Goal: Task Accomplishment & Management: Complete application form

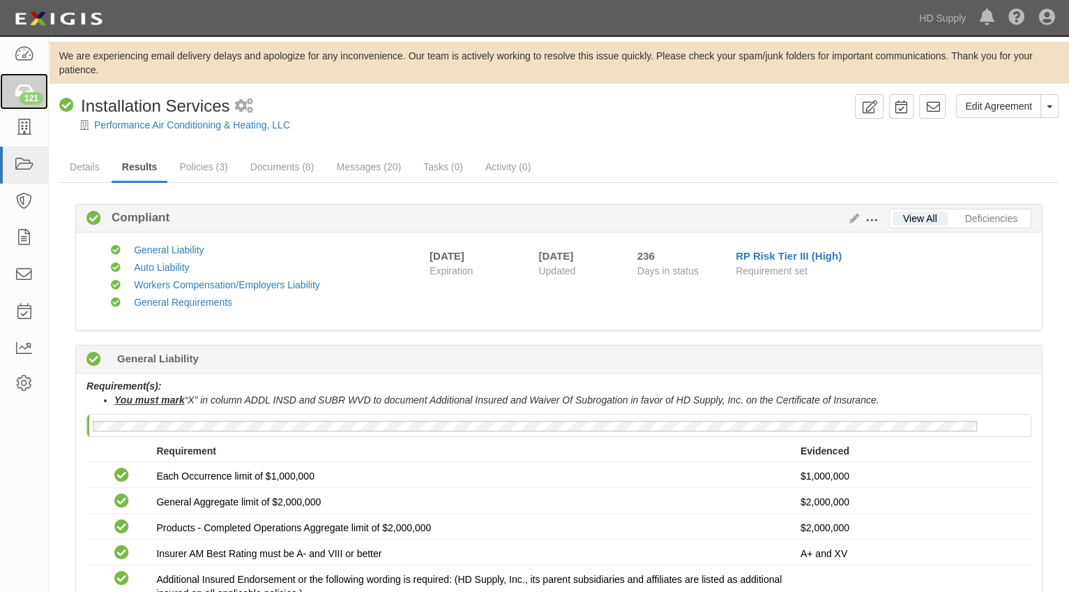
click at [28, 95] on div "121" at bounding box center [32, 98] width 24 height 13
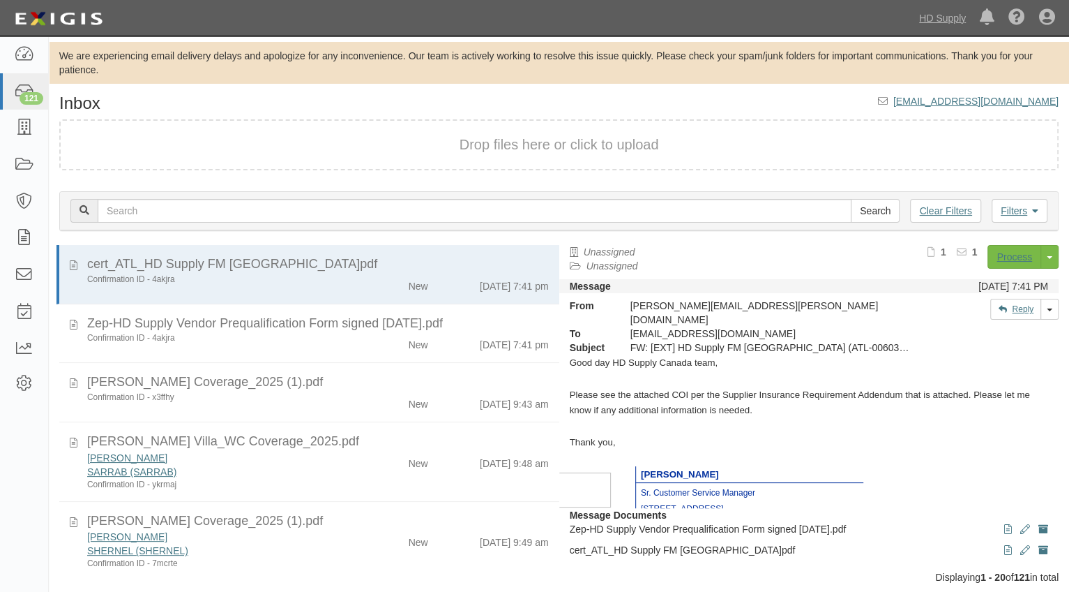
click at [387, 8] on div "Dashboard 121 Inbox Parties Agreements Coverages Documents Messages Tasks Repor…" at bounding box center [534, 18] width 1049 height 36
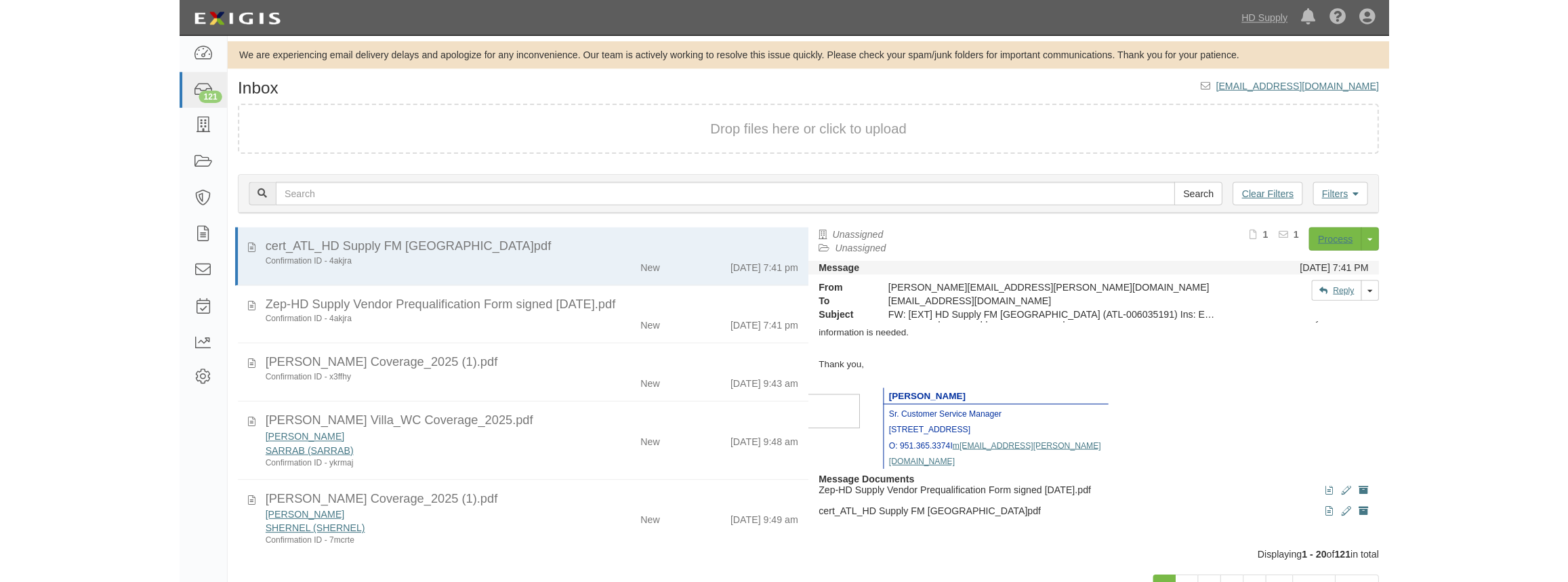
scroll to position [26, 0]
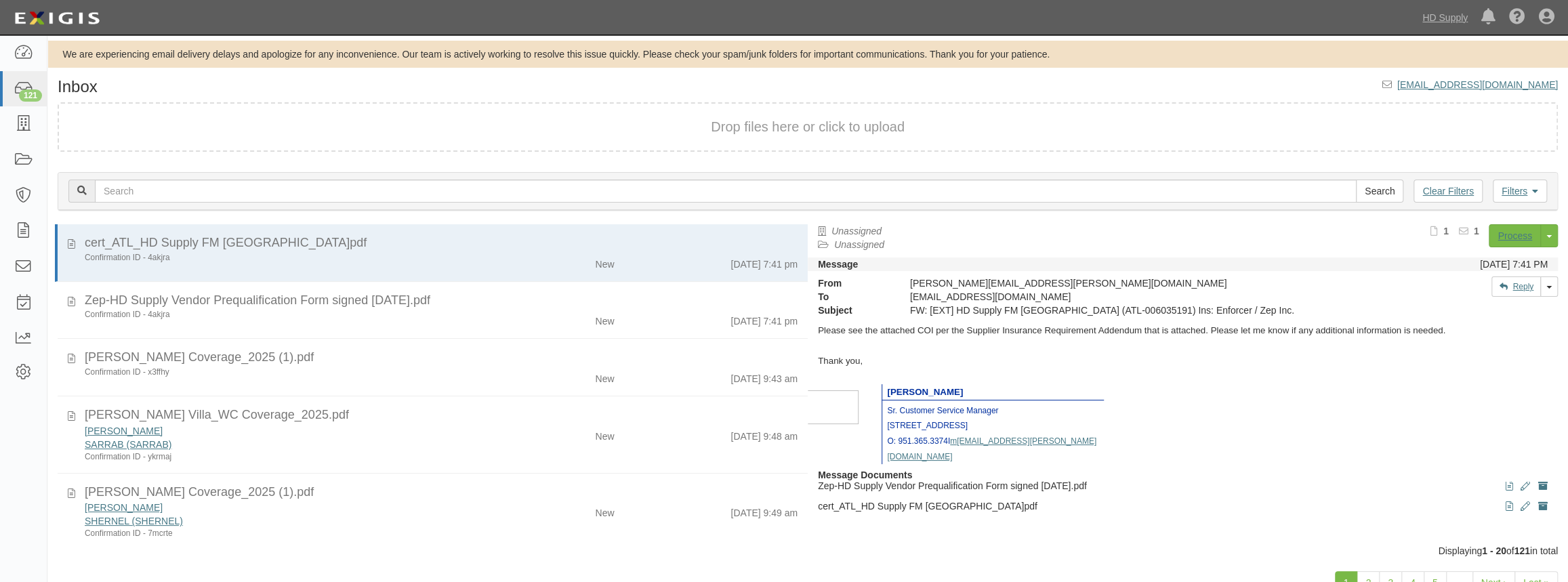
click at [330, 375] on div "Confirmation ID - x3ffhy" at bounding box center [288, 372] width 407 height 12
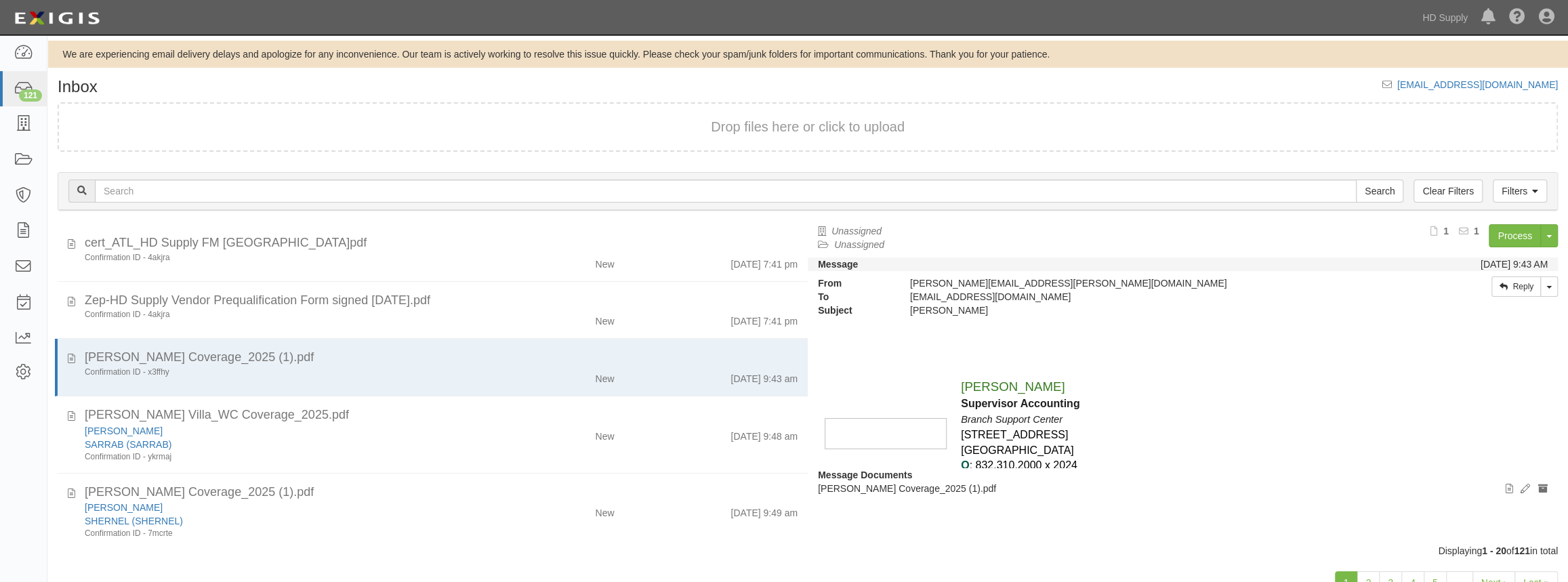
click at [515, 368] on div "New" at bounding box center [563, 376] width 122 height 19
click at [507, 361] on div "Elias Hernandez_WC Coverage_2025 (1).pdf" at bounding box center [441, 358] width 713 height 17
click at [1039, 236] on link "Process" at bounding box center [1516, 236] width 52 height 23
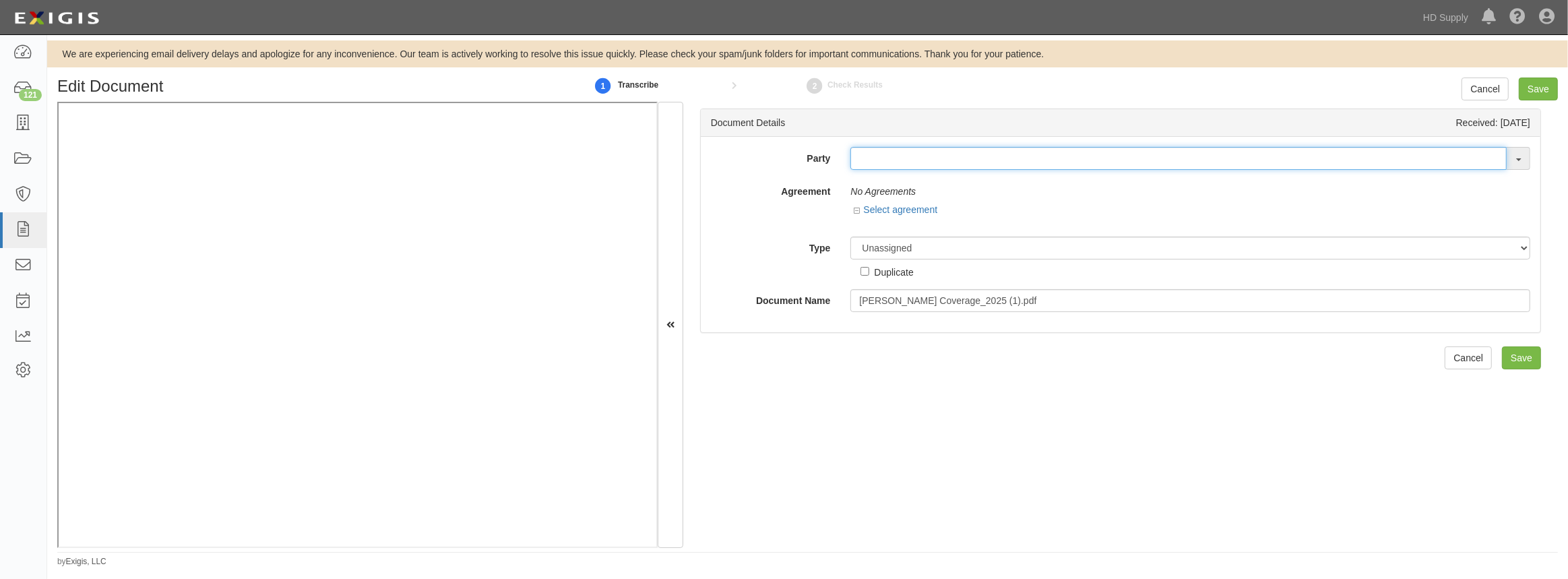
click at [920, 159] on input "text" at bounding box center [1178, 159] width 656 height 23
type input "elias"
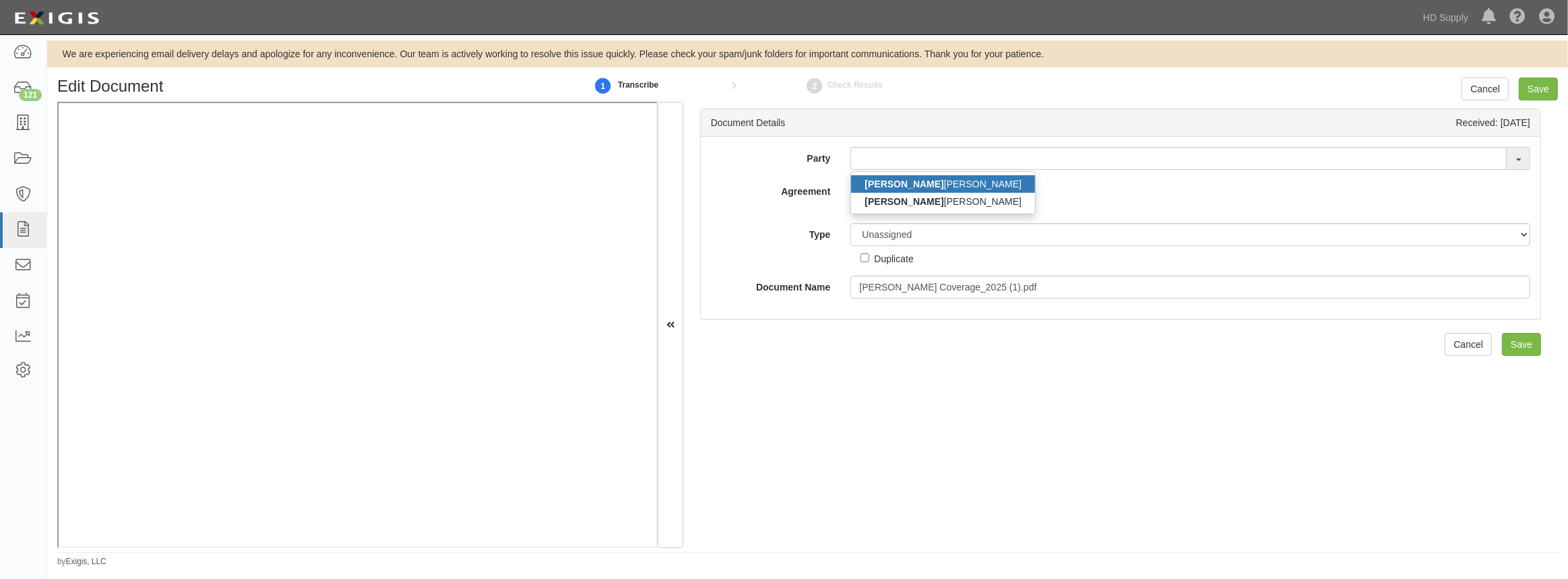
click at [917, 182] on link "ELIAS HERNANDEZ" at bounding box center [943, 184] width 184 height 17
type input "ELIAS HERNANDEZ"
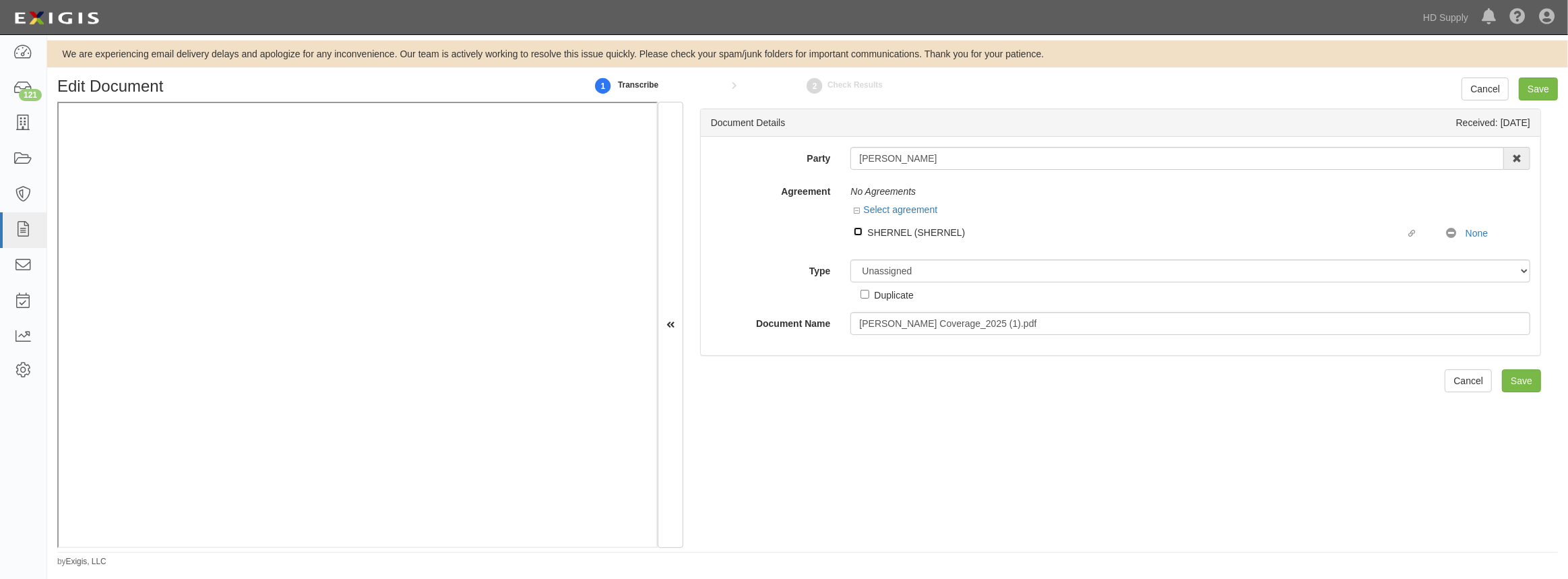
click at [855, 231] on input "Linked agreement SHERNEL (SHERNEL) Linked agreement" at bounding box center [858, 231] width 9 height 9
checkbox input "true"
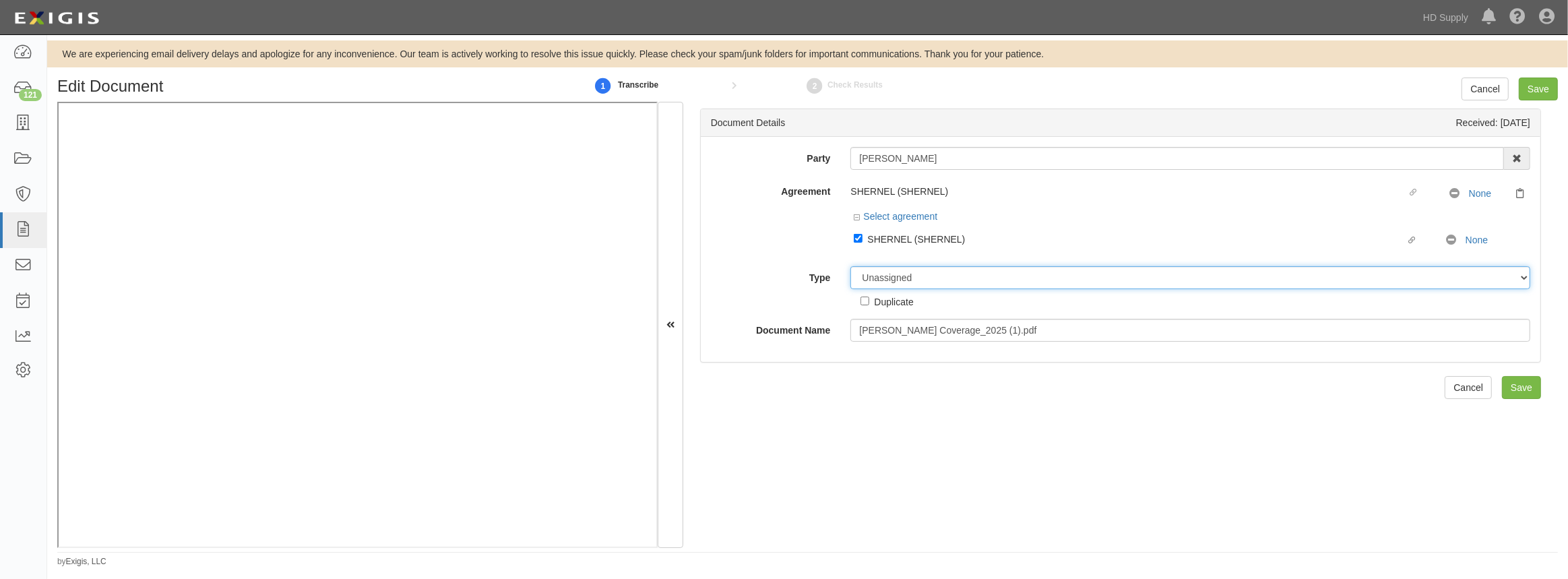
click at [879, 278] on select "Unassigned Binder Cancellation Notice Certificate Contract Endorsement Insuranc…" at bounding box center [1190, 278] width 680 height 23
select select "CertificateDetail"
click at [850, 267] on select "Unassigned Binder Cancellation Notice Certificate Contract Endorsement Insuranc…" at bounding box center [1190, 278] width 680 height 23
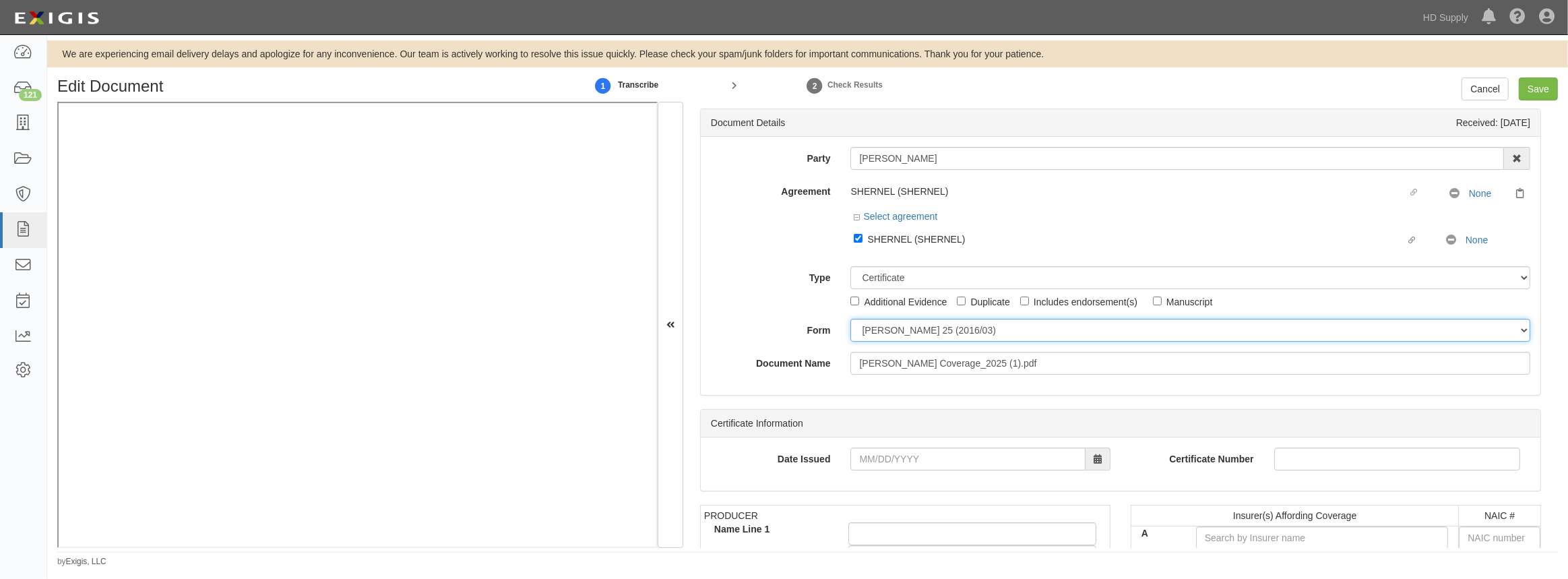
drag, startPoint x: 867, startPoint y: 334, endPoint x: 870, endPoint y: 342, distance: 8.5
click at [868, 334] on select "ACORD 25 (2016/03) ACORD 101 ACORD 855 NY (2014/05) General" at bounding box center [1190, 331] width 680 height 23
select select "GeneralFormDetail"
click at [850, 320] on select "ACORD 25 (2016/03) ACORD 101 ACORD 855 NY (2014/05) General" at bounding box center [1190, 331] width 680 height 23
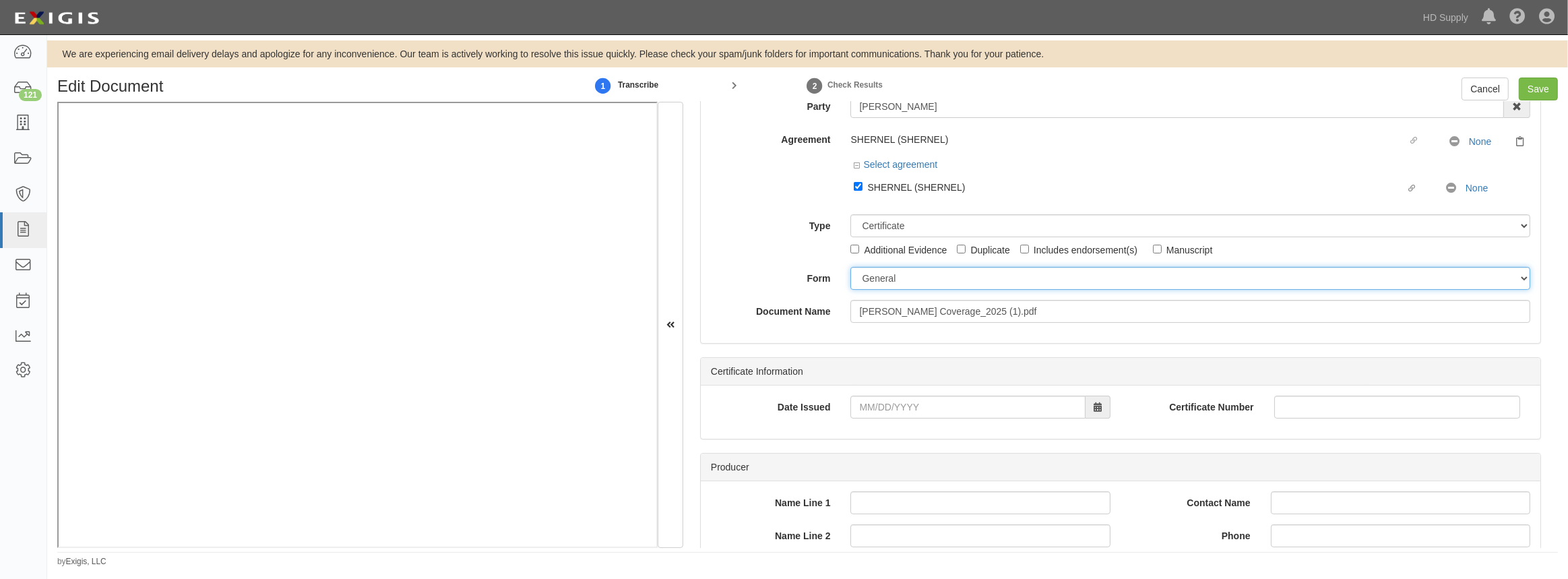
scroll to position [122, 0]
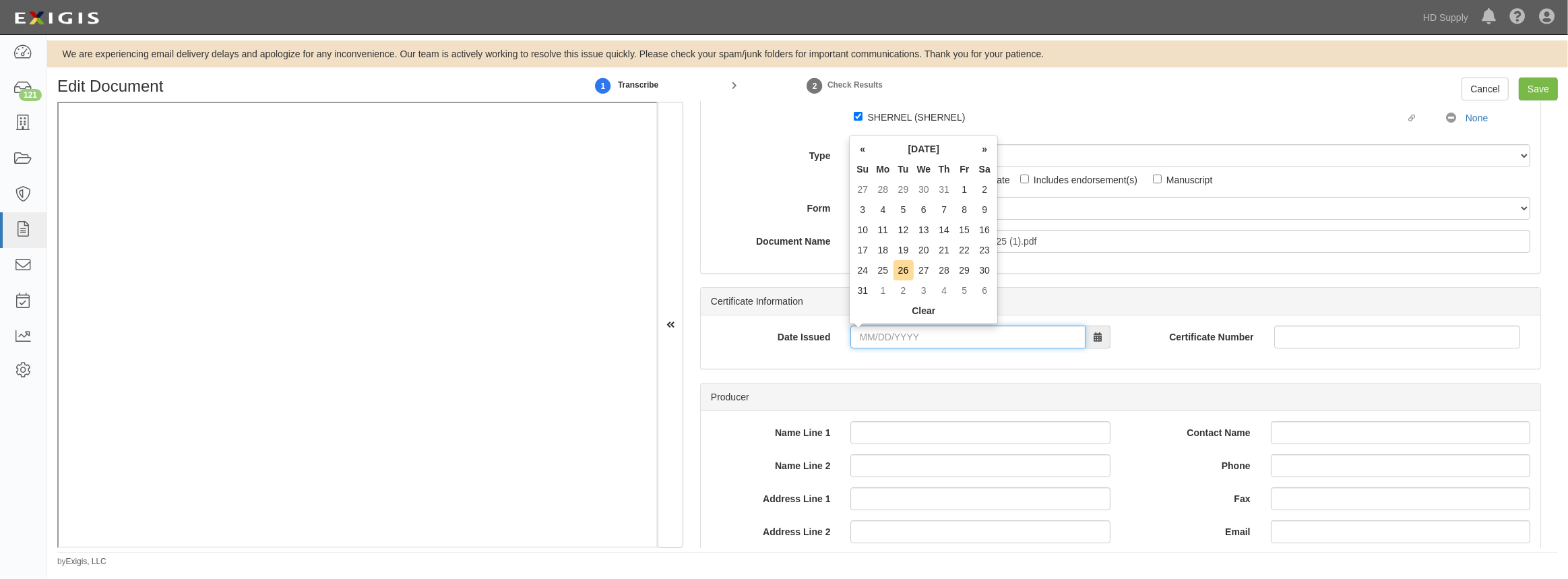
click at [864, 340] on input "Date Issued" at bounding box center [967, 337] width 235 height 23
type input "06/19/2025"
click at [761, 385] on div "Producer" at bounding box center [1121, 397] width 840 height 28
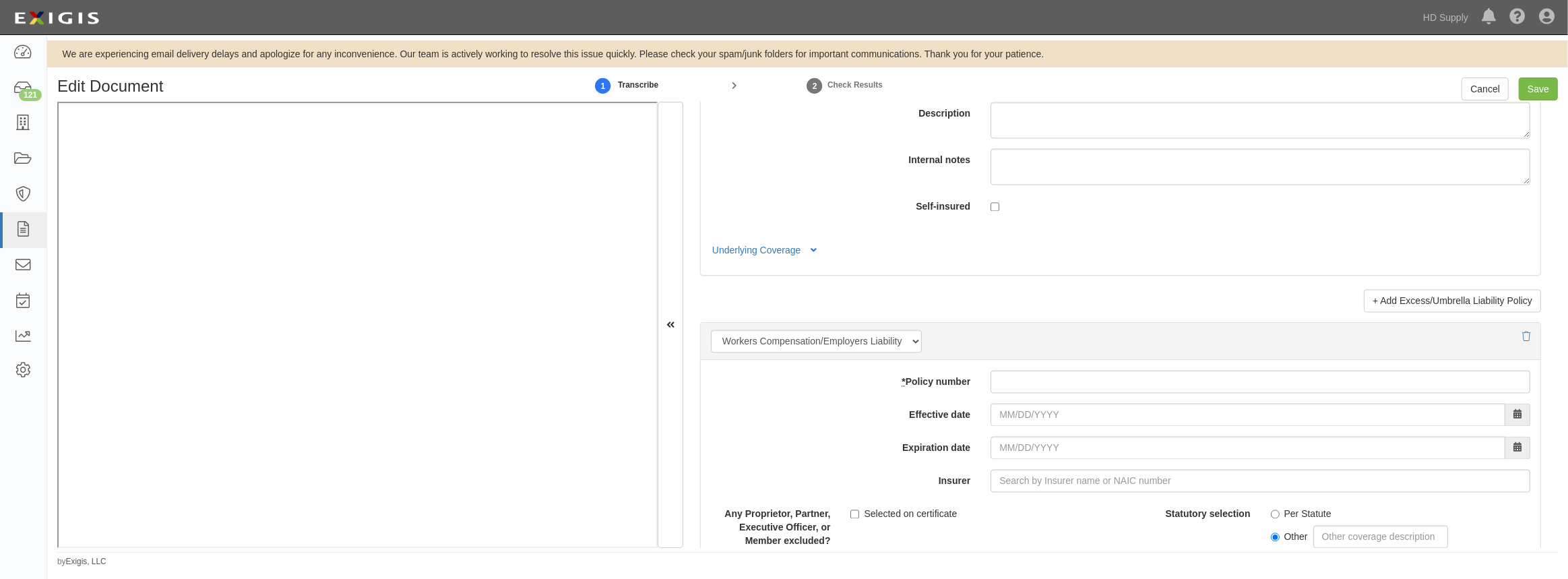
scroll to position [3126, 0]
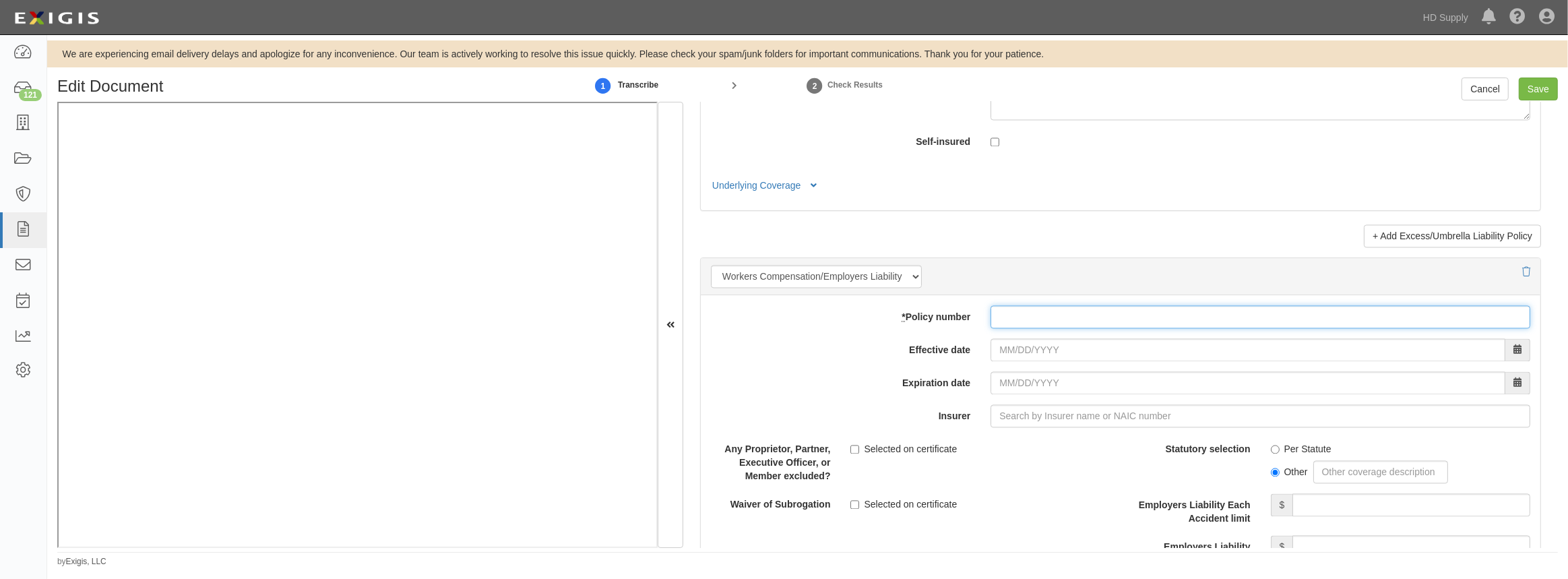
drag, startPoint x: 1038, startPoint y: 304, endPoint x: 1037, endPoint y: 311, distance: 7.1
click at [1038, 305] on input "* Policy number" at bounding box center [1260, 317] width 540 height 23
click at [1037, 311] on input "* Policy number" at bounding box center [1260, 317] width 540 height 23
type input "DWCBO"
click at [862, 352] on label "Effective date" at bounding box center [841, 347] width 280 height 18
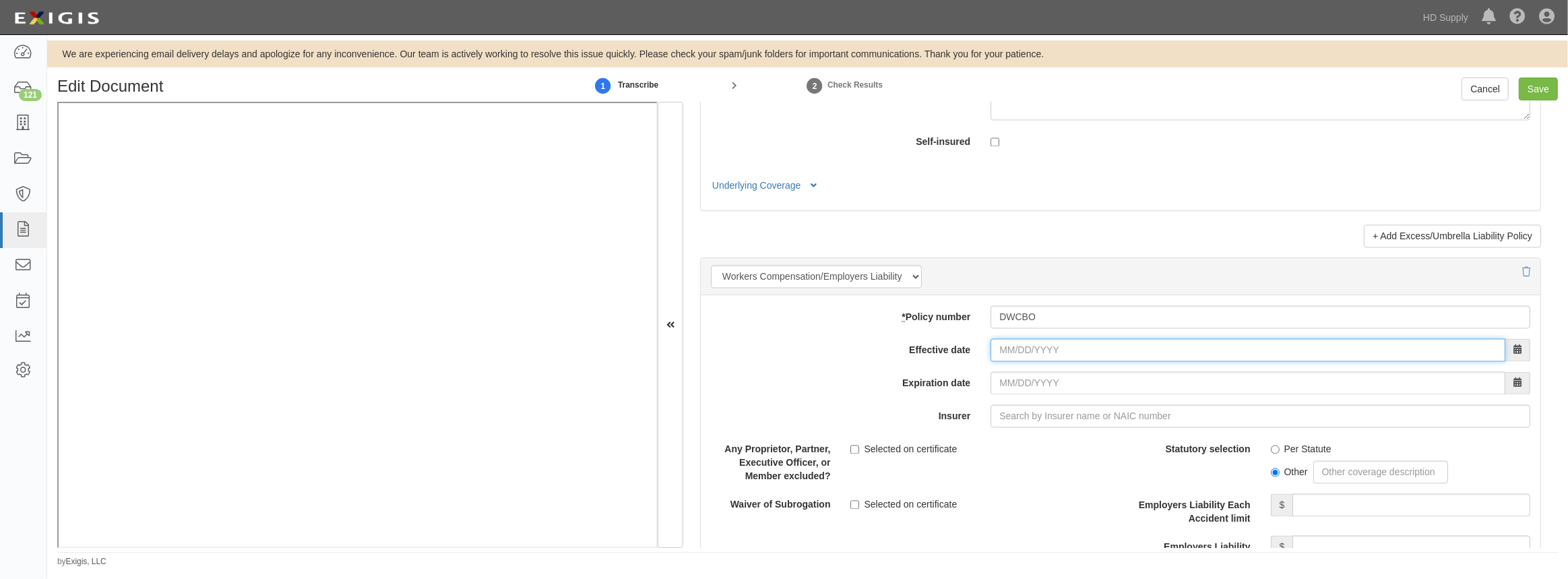
click at [990, 352] on input "Effective date" at bounding box center [1247, 350] width 515 height 23
type input "06/19/2025"
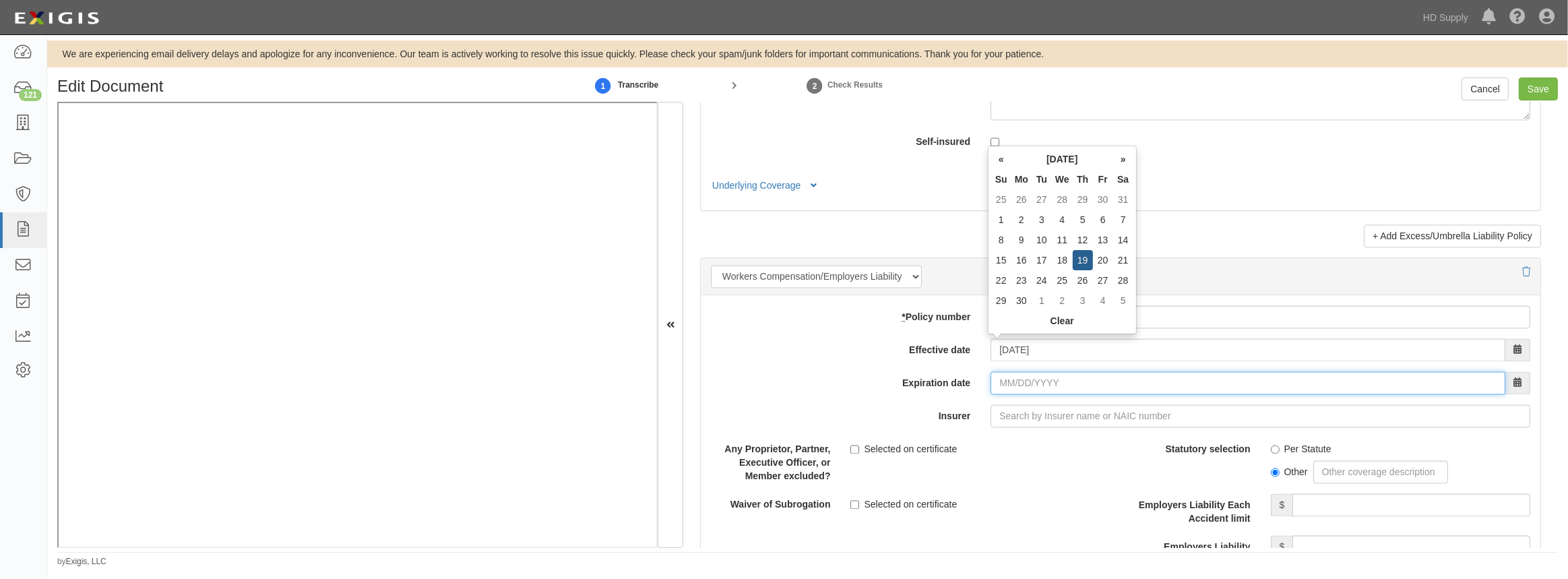
type input "06/19/2026"
click at [990, 383] on input "06/19/2026" at bounding box center [1247, 383] width 515 height 23
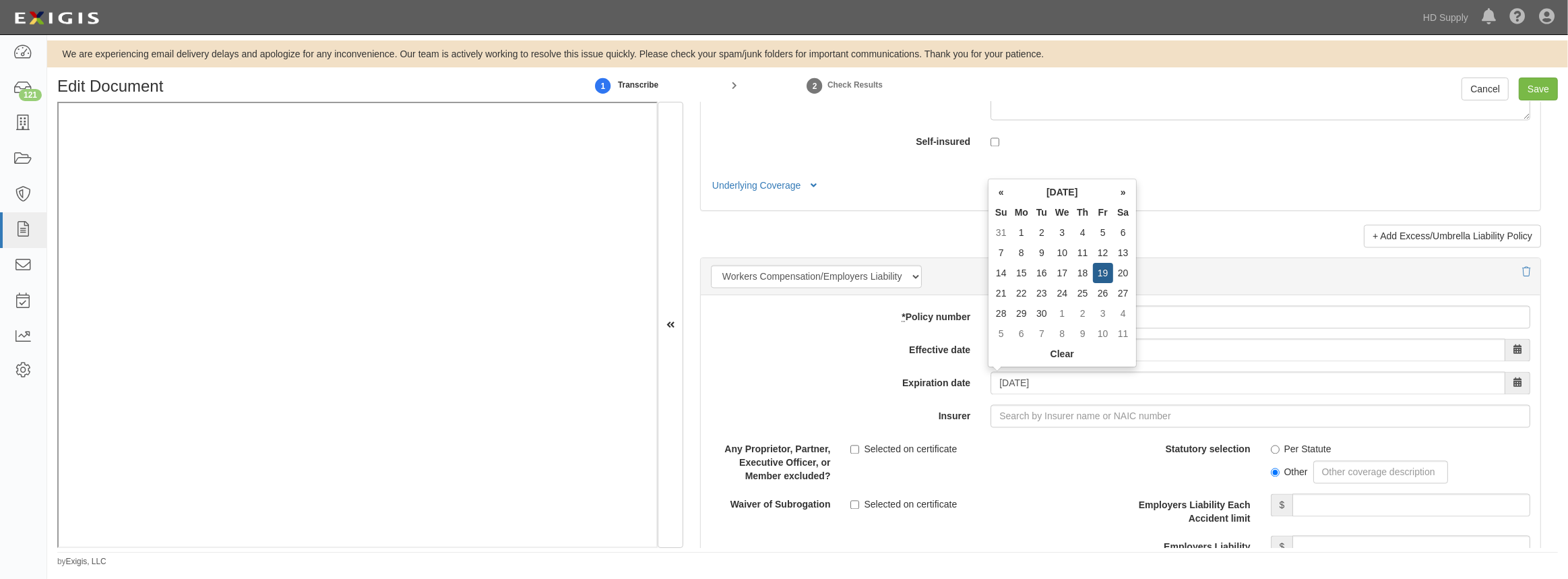
click at [923, 398] on div "add update renew This new policy will be added This new policy will update exis…" at bounding box center [1121, 532] width 840 height 472
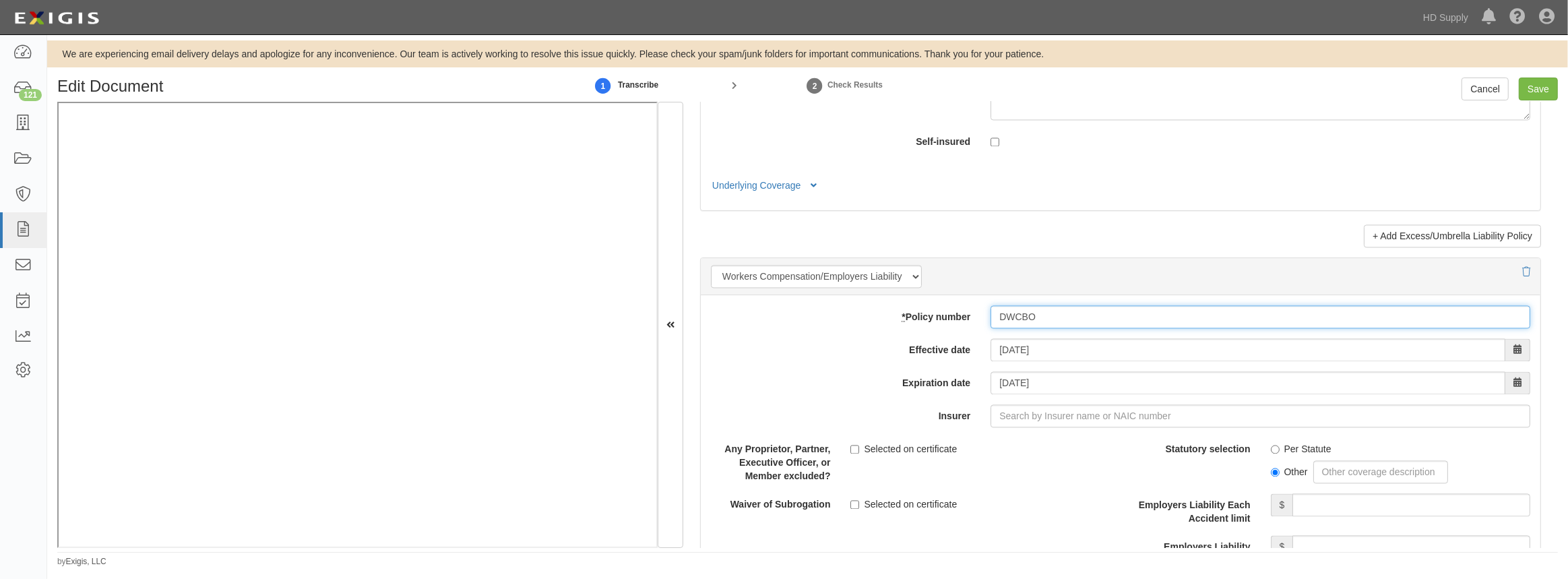
click at [1036, 314] on input "DWCBO" at bounding box center [1260, 317] width 540 height 23
type input "DWC83"
click at [798, 412] on label "Insurer" at bounding box center [841, 414] width 280 height 18
click at [990, 412] on input "Insurer" at bounding box center [1260, 417] width 540 height 23
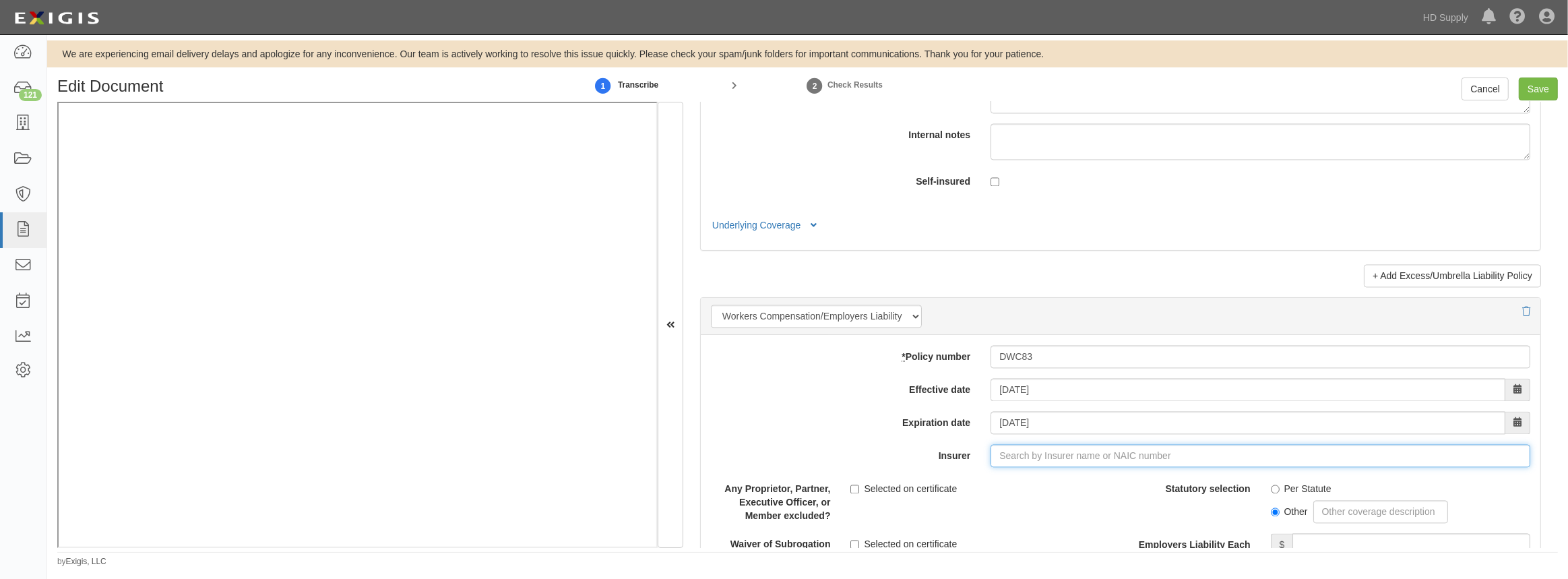
scroll to position [3065, 0]
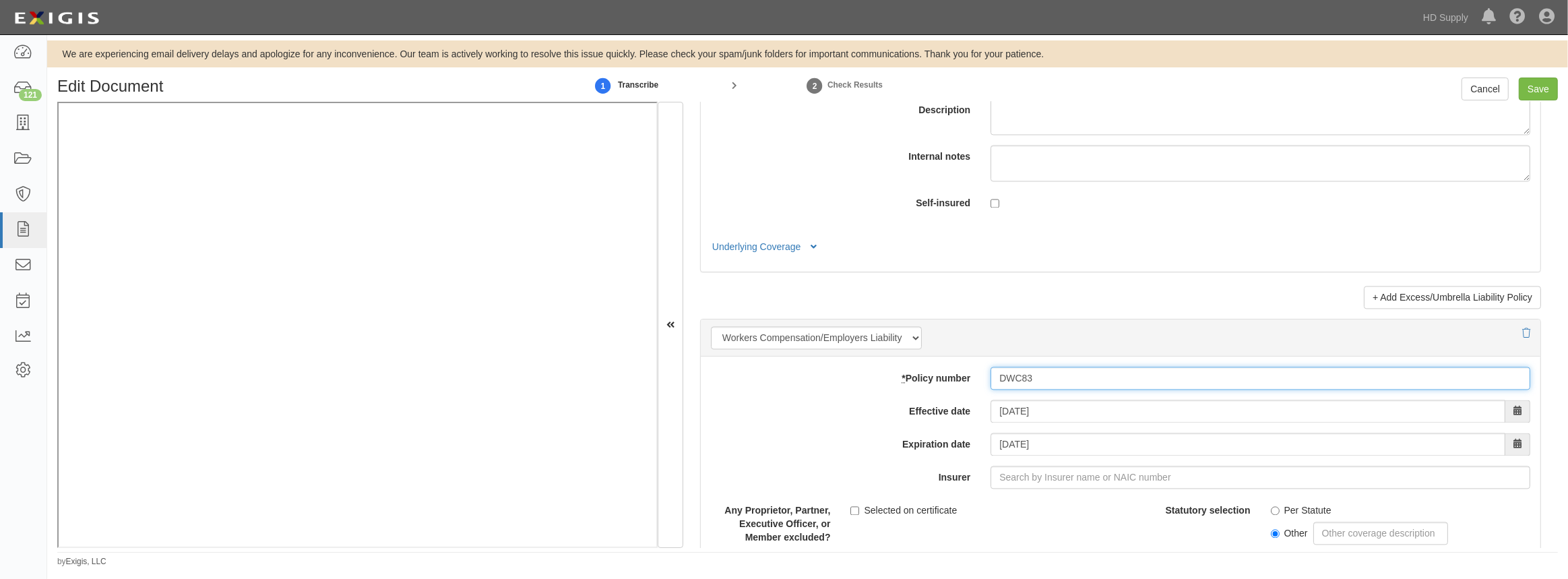
click at [1039, 372] on input "DWC83" at bounding box center [1260, 379] width 540 height 23
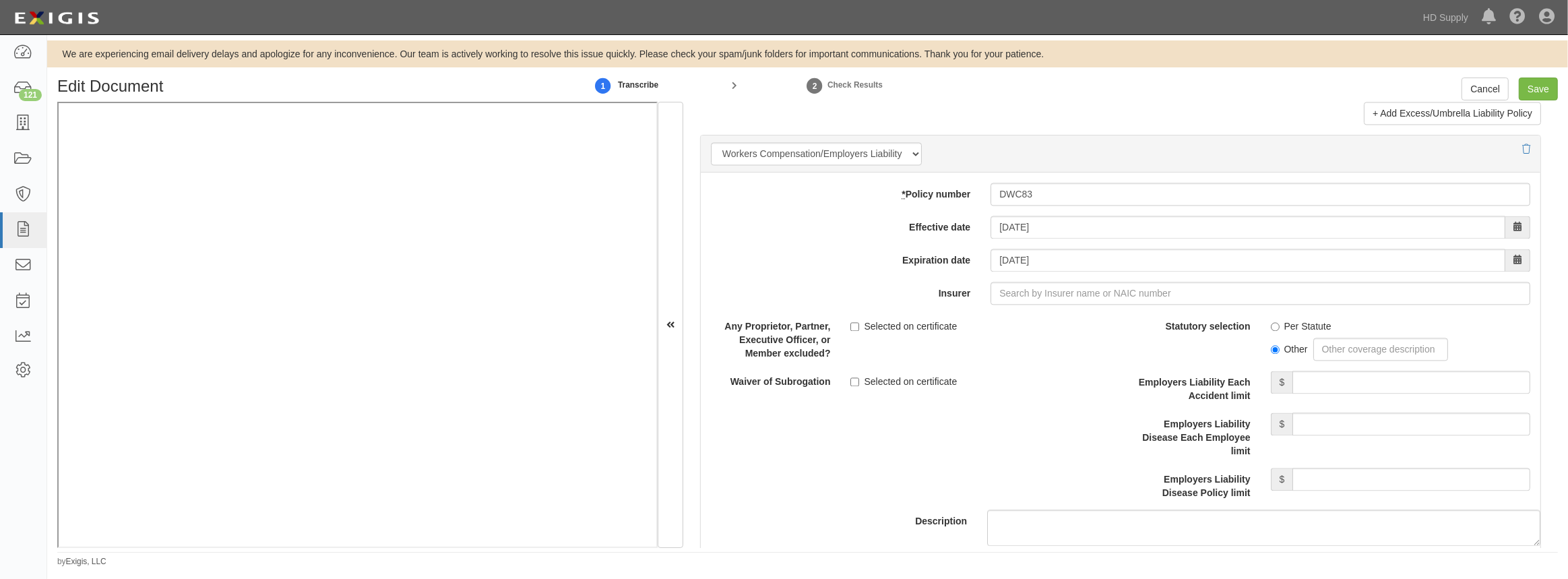
scroll to position [3311, 0]
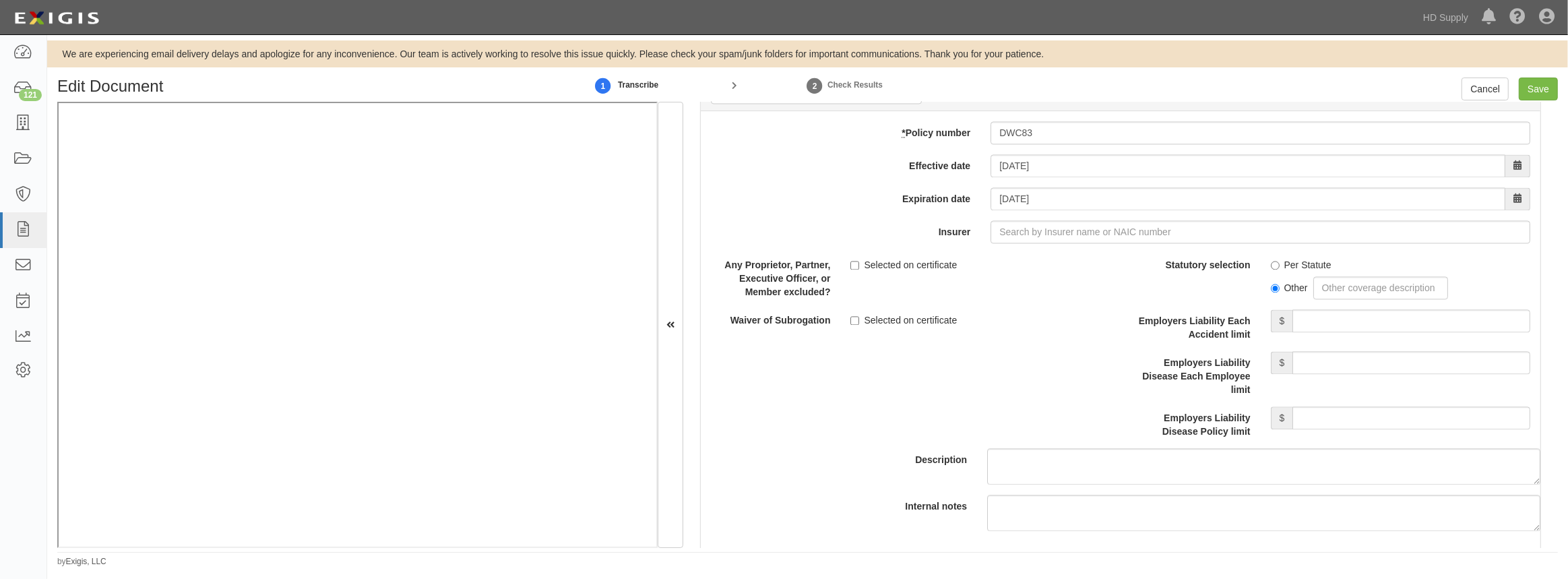
click at [1011, 296] on div "Any Proprietor, Partner, Executive Officer, or Member excluded? Selected on cer…" at bounding box center [911, 290] width 400 height 73
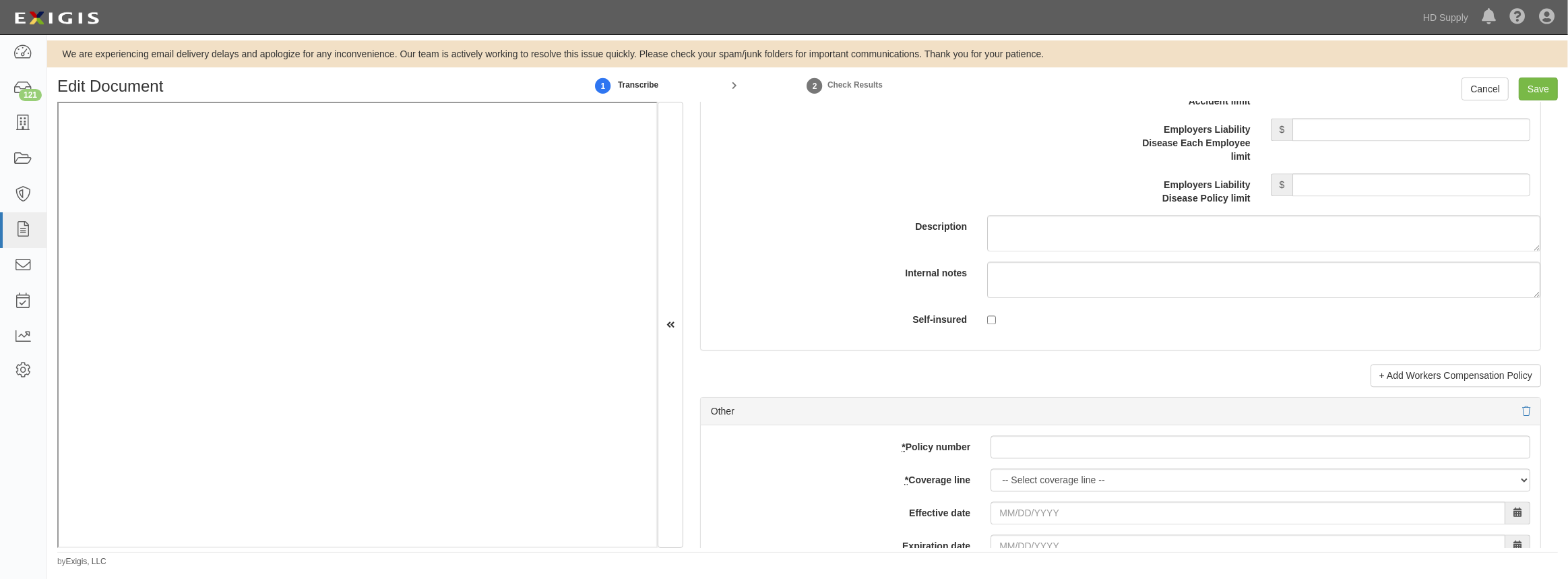
scroll to position [3555, 0]
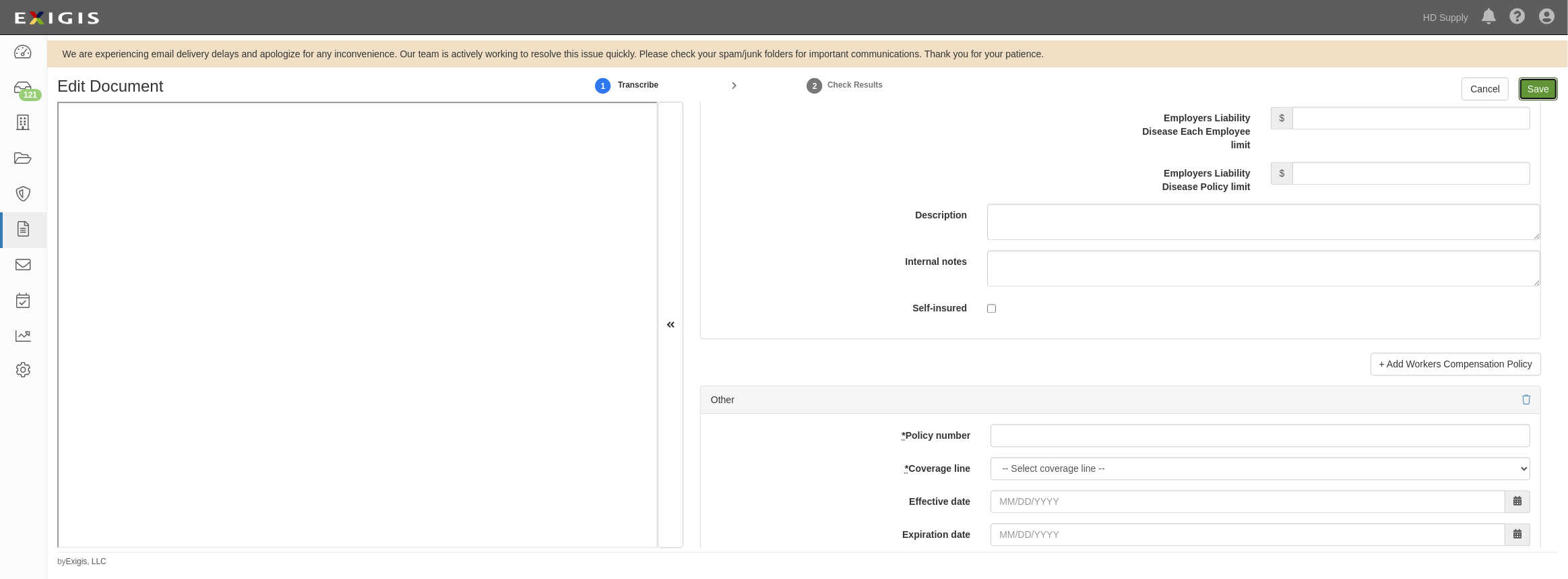
click at [1543, 84] on input "Save" at bounding box center [1538, 89] width 39 height 23
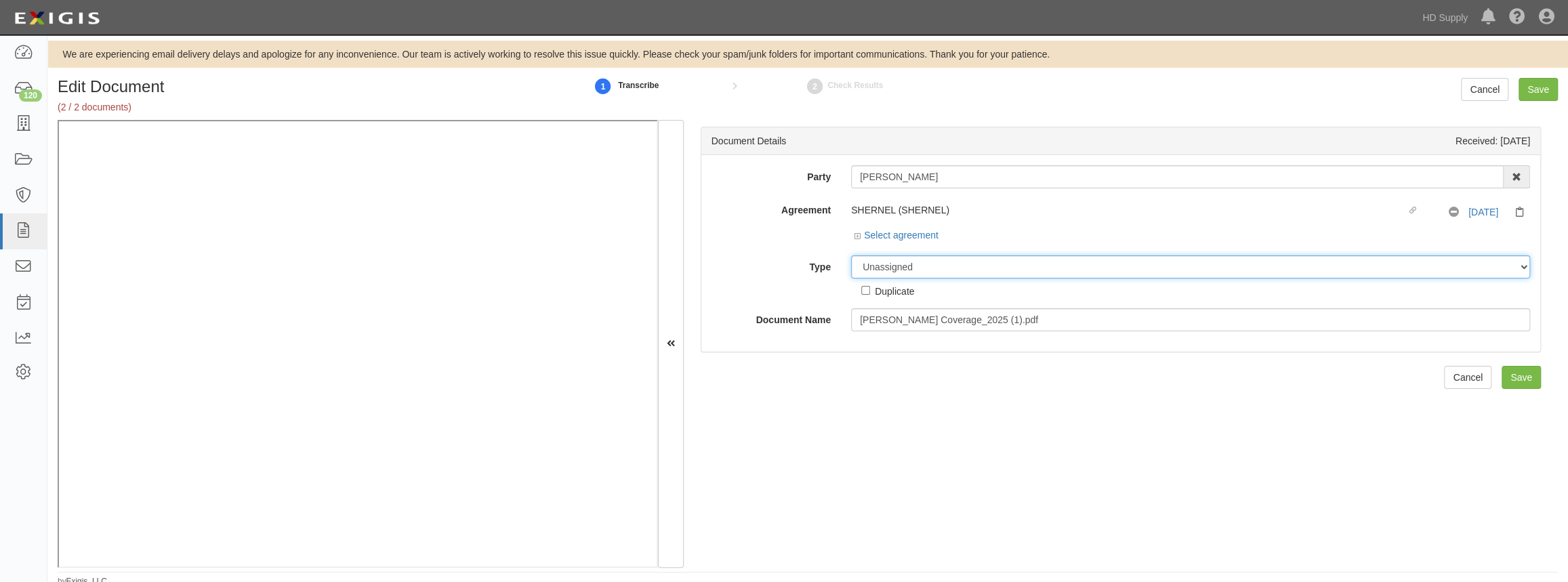
click at [903, 265] on select "Unassigned Binder Cancellation Notice Certificate Contract Endorsement Insuranc…" at bounding box center [1190, 267] width 679 height 23
select select "OtherDetail"
click at [851, 256] on select "Unassigned Binder Cancellation Notice Certificate Contract Endorsement Insuranc…" at bounding box center [1190, 267] width 679 height 23
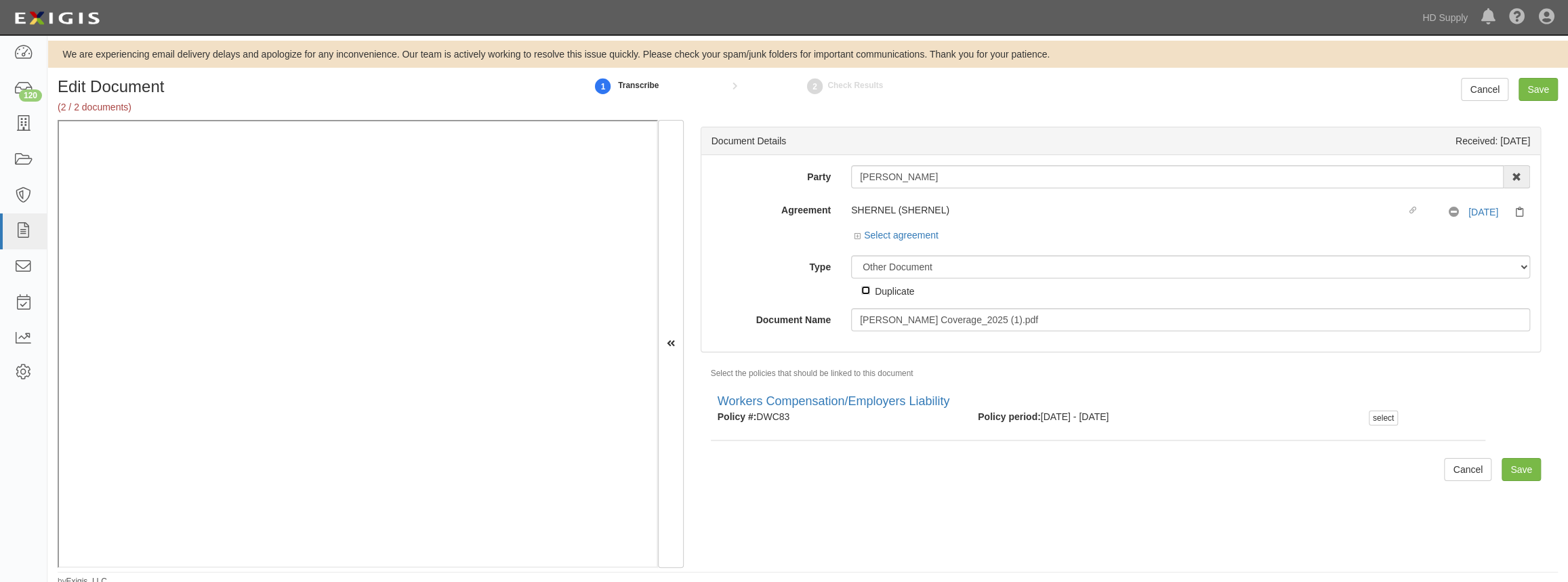
click at [863, 287] on input "Duplicate" at bounding box center [866, 290] width 9 height 9
checkbox input "true"
click at [1513, 471] on input "Save" at bounding box center [1521, 470] width 39 height 23
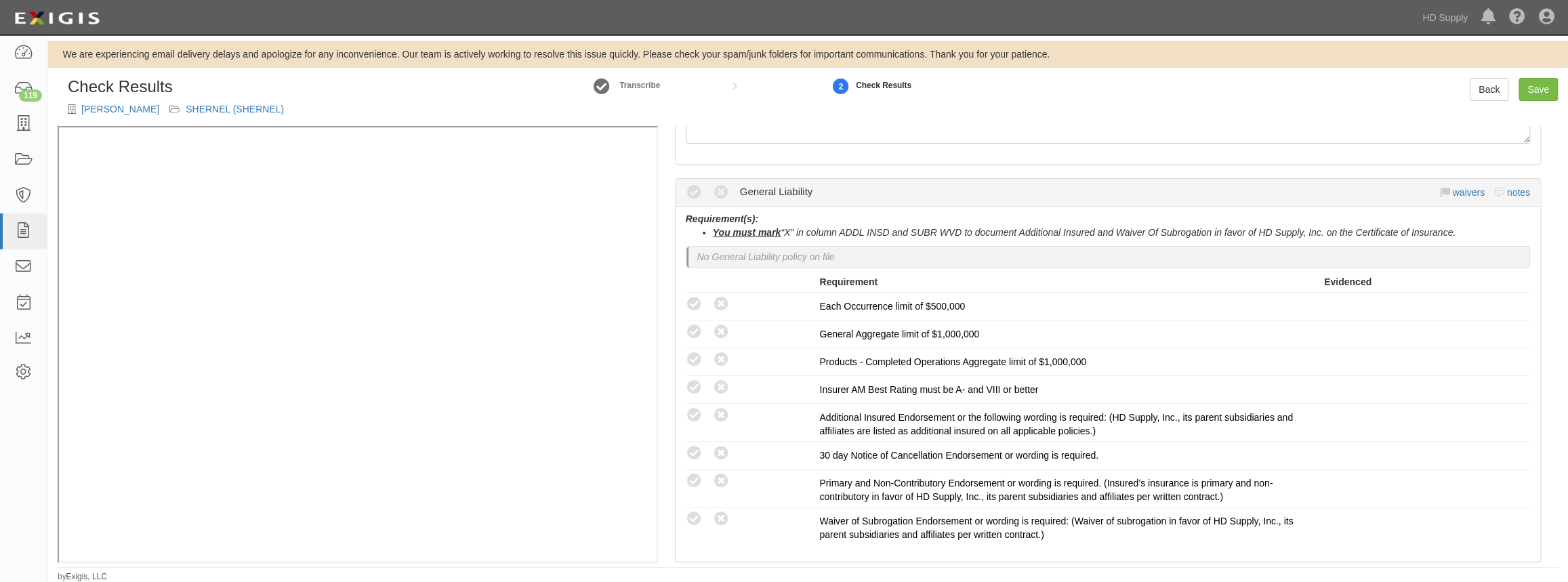
scroll to position [185, 0]
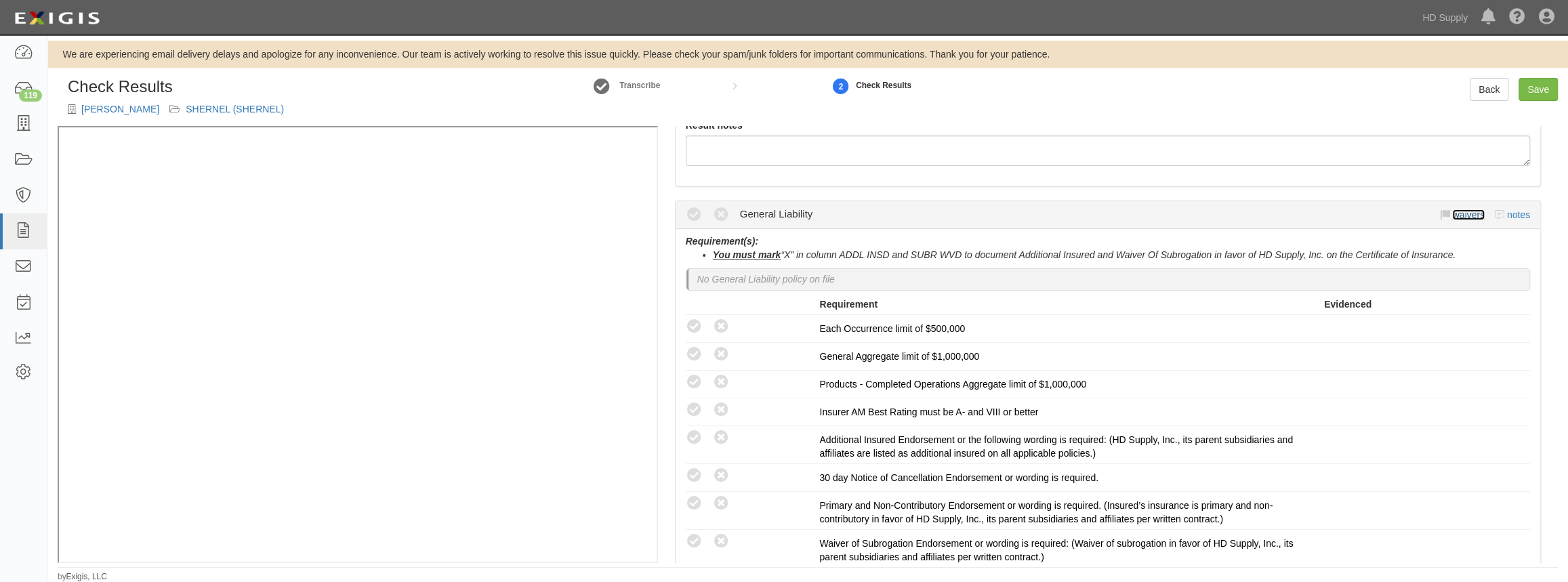
click at [1460, 217] on link "waivers" at bounding box center [1468, 215] width 32 height 11
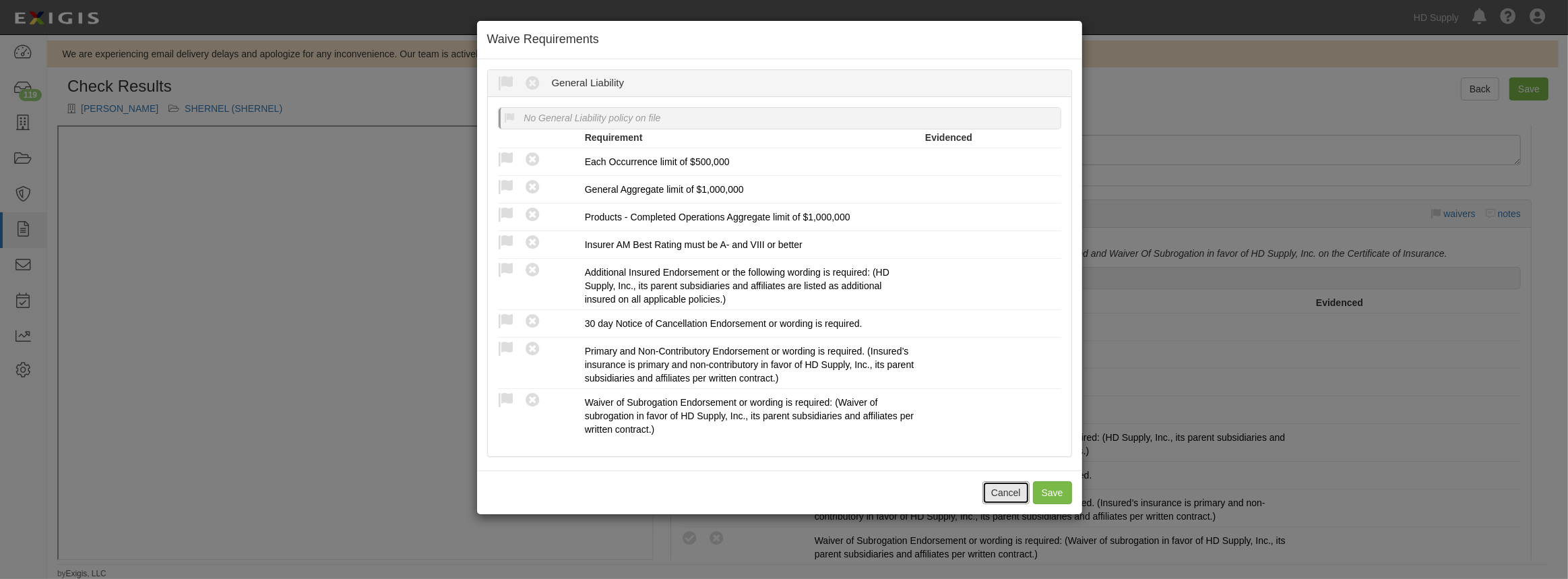
click at [1003, 487] on button "Cancel" at bounding box center [1006, 493] width 47 height 23
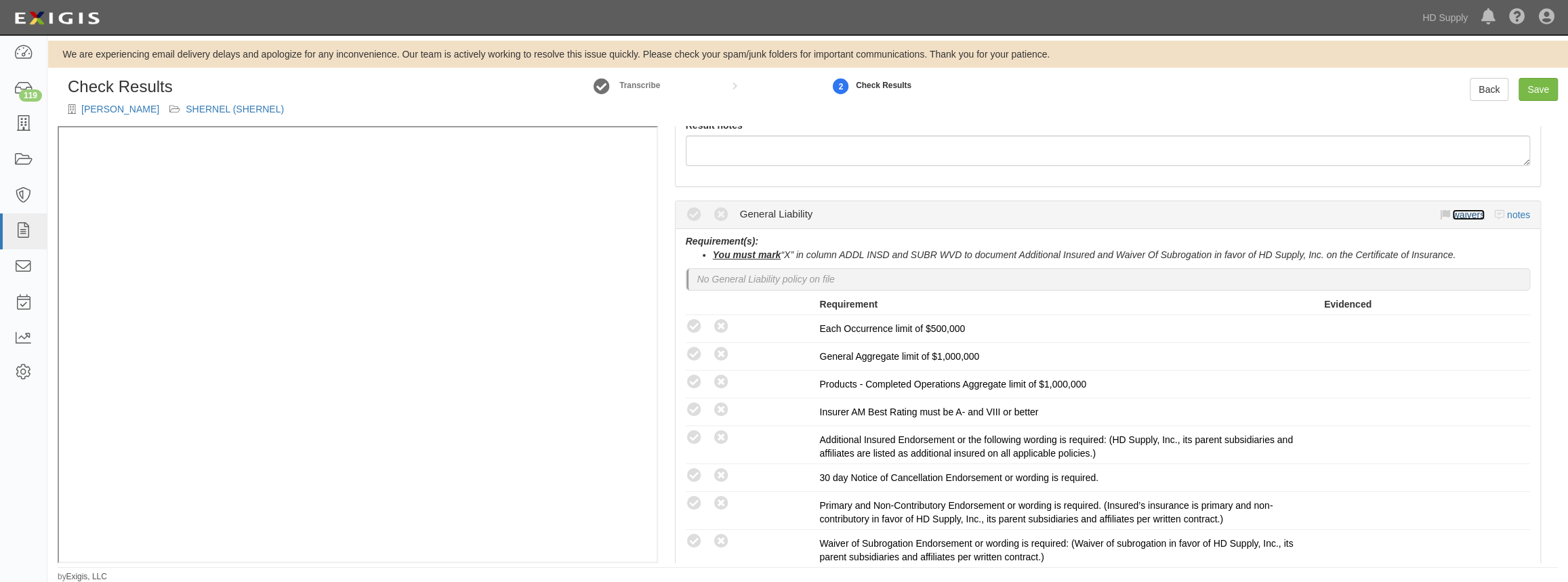
click at [1457, 214] on link "waivers" at bounding box center [1468, 215] width 32 height 11
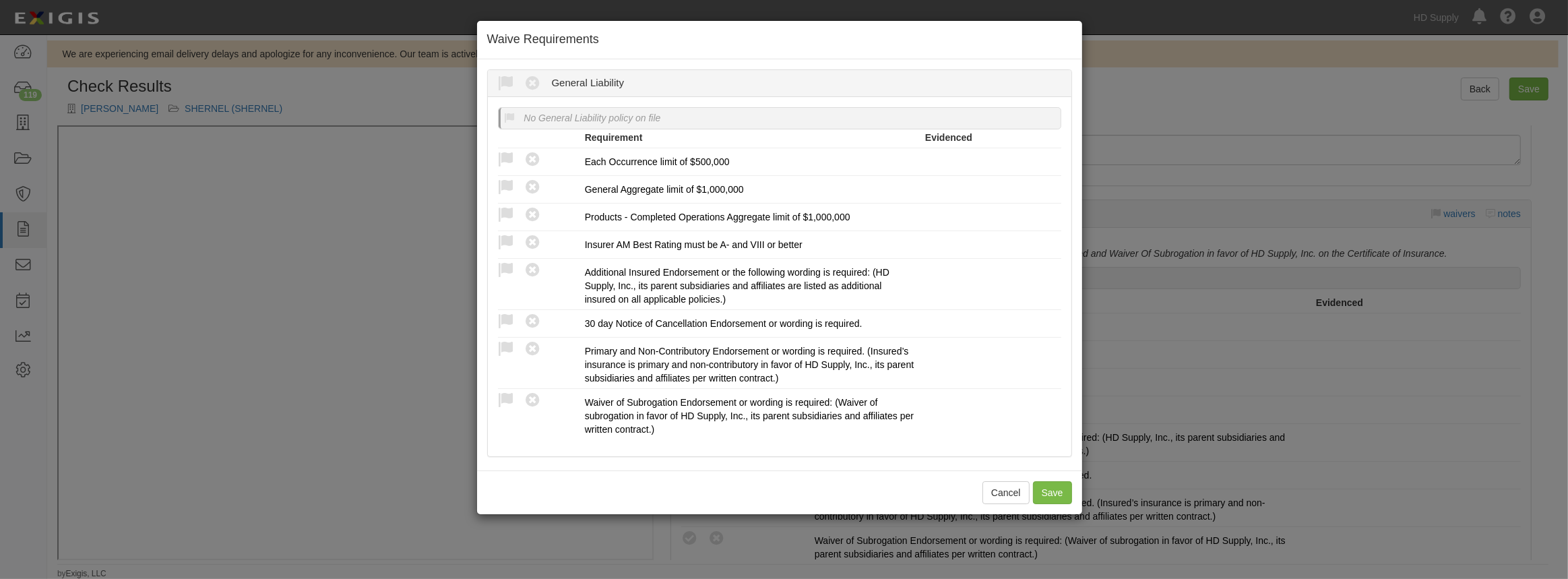
click at [509, 84] on icon at bounding box center [506, 83] width 16 height 16
radio input "true"
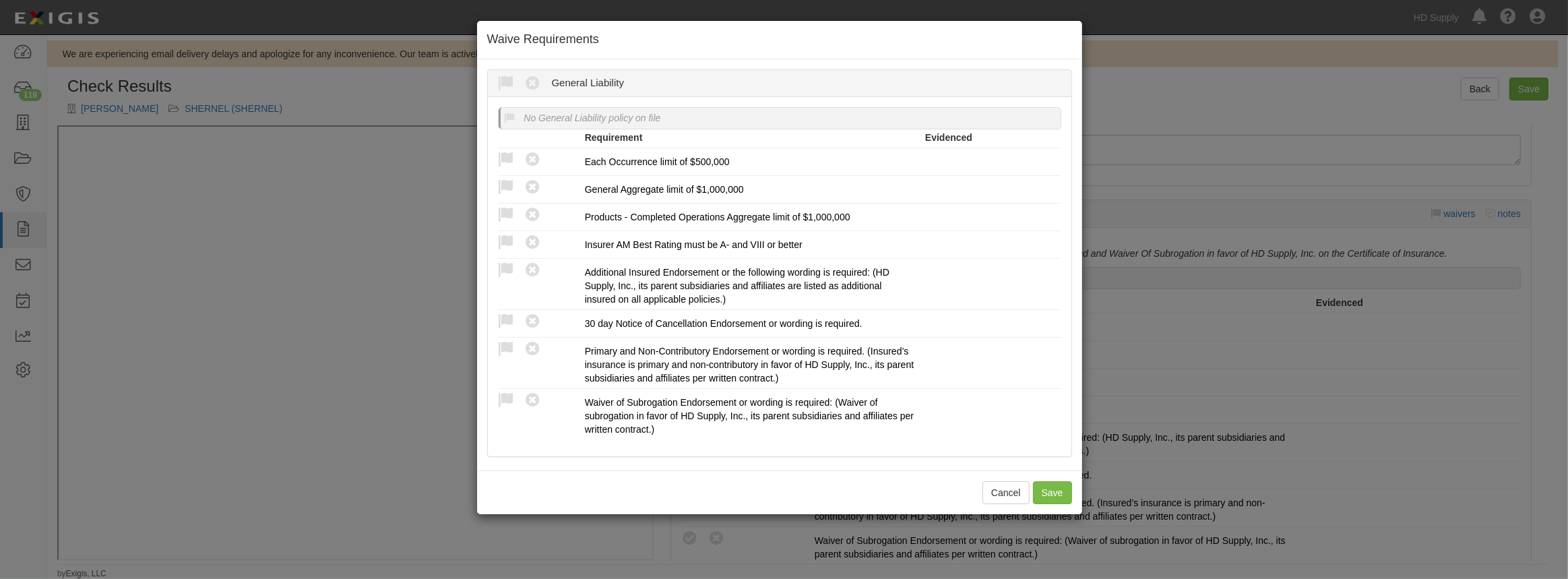
radio input "true"
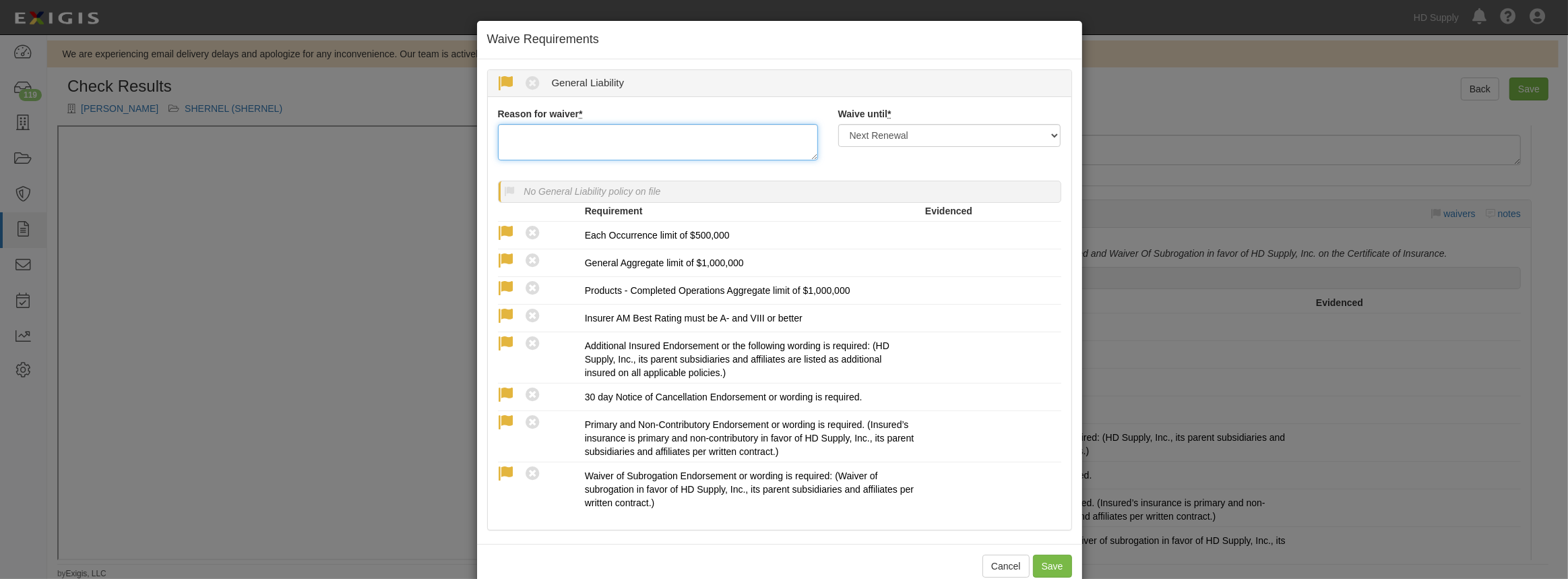
click at [534, 129] on textarea "Reason for waiver *" at bounding box center [658, 142] width 320 height 37
click at [556, 148] on textarea "Reason for waiver *" at bounding box center [658, 142] width 320 height 37
type textarea "Waived per client"
click at [1046, 561] on button "Save" at bounding box center [1052, 566] width 39 height 23
radio input "true"
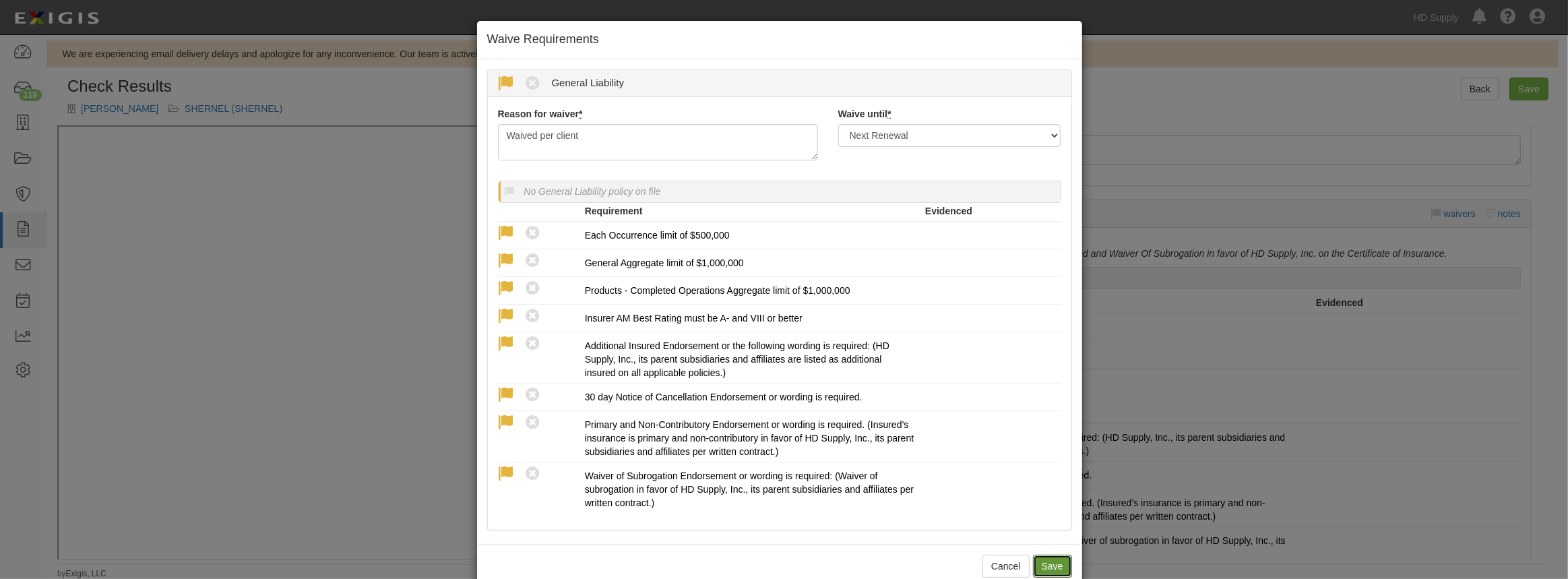
radio input "true"
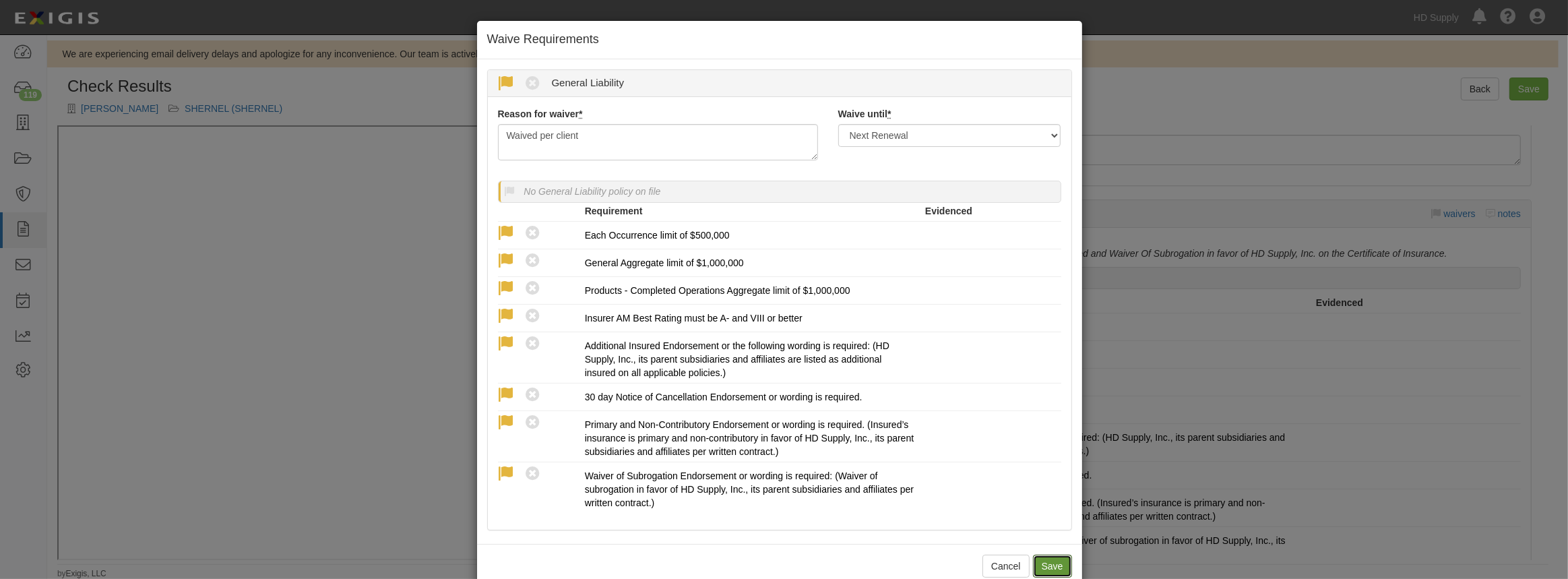
radio input "true"
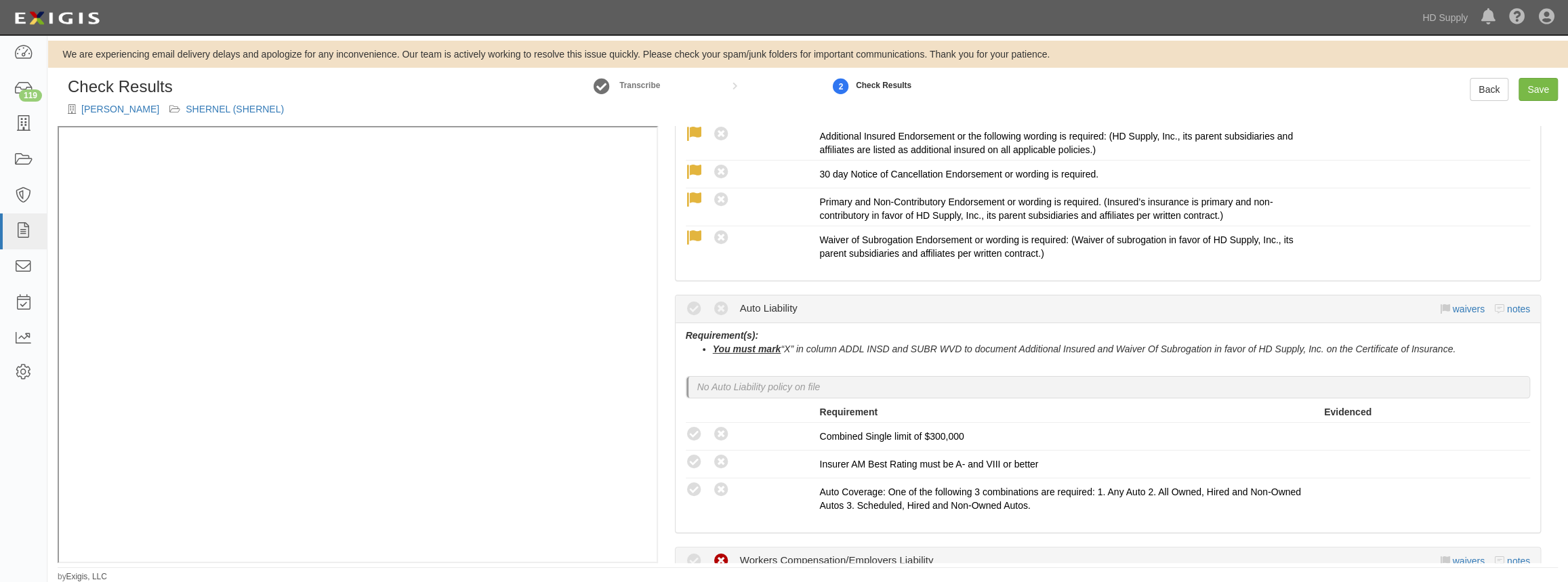
scroll to position [493, 0]
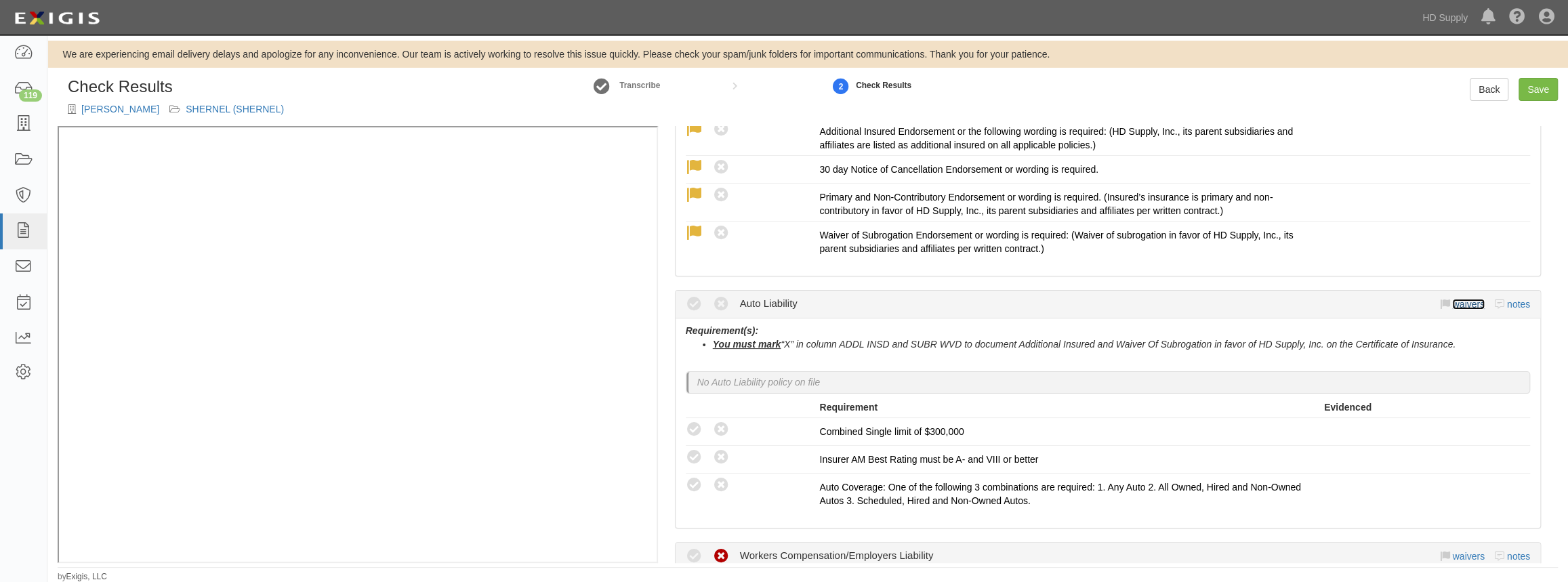
click at [1456, 299] on link "waivers" at bounding box center [1468, 304] width 32 height 11
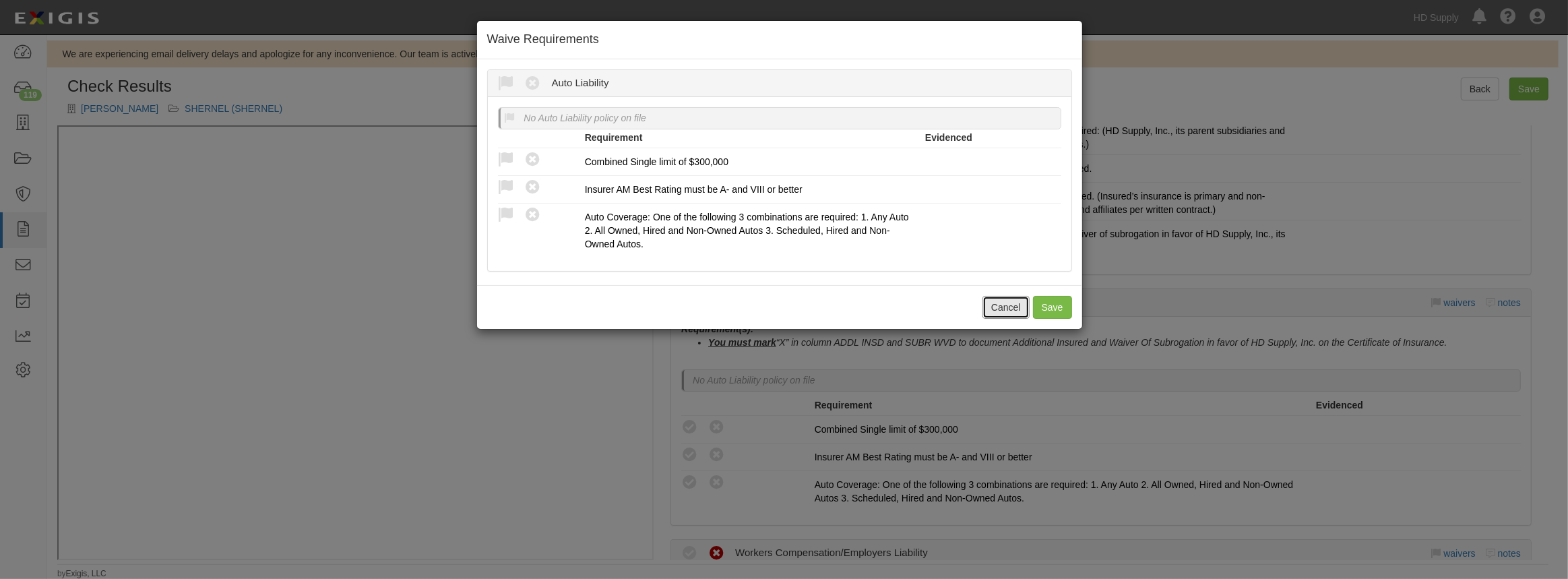
click at [1011, 309] on button "Cancel" at bounding box center [1006, 307] width 47 height 23
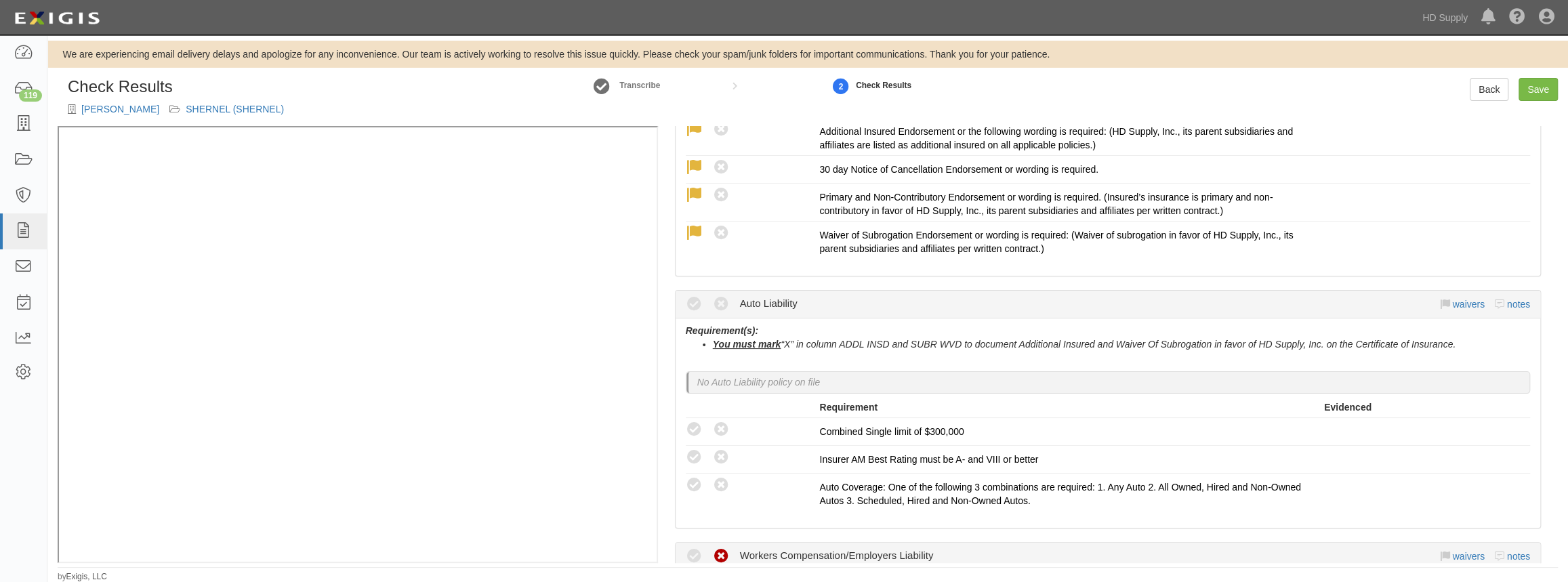
click at [1460, 297] on div "waivers notes" at bounding box center [1485, 304] width 90 height 14
click at [1458, 299] on link "waivers" at bounding box center [1468, 304] width 32 height 11
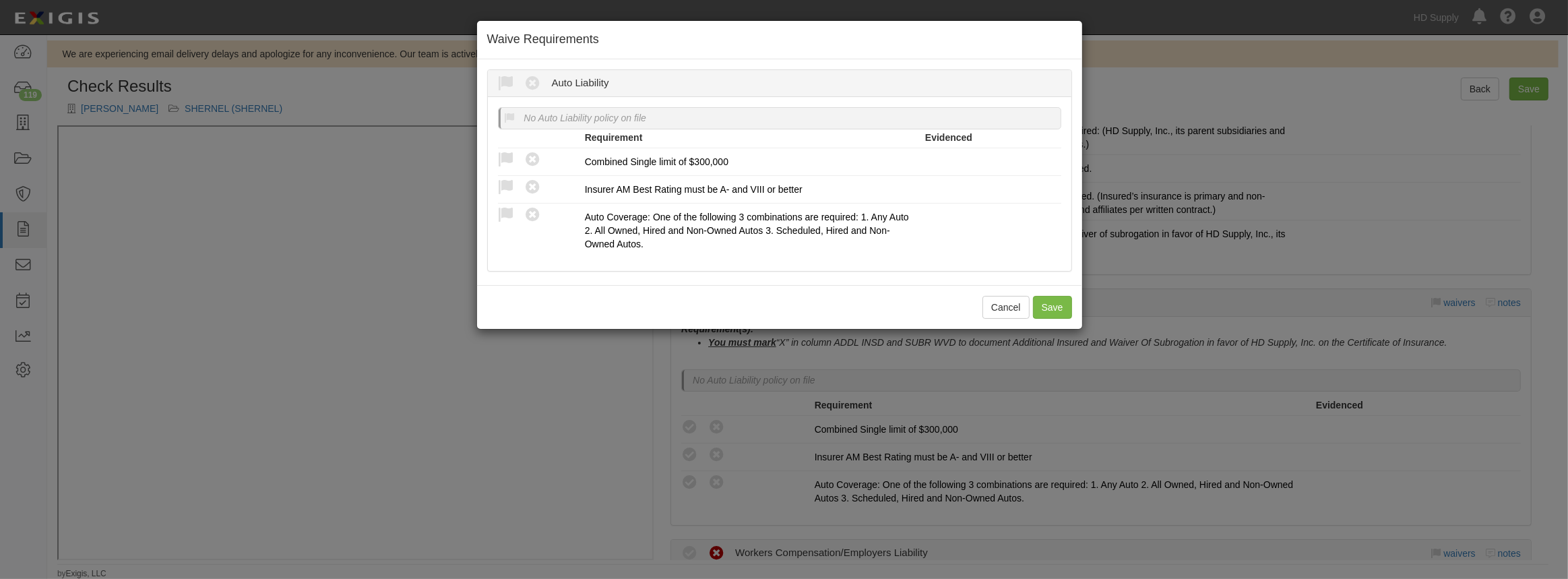
click at [505, 84] on icon at bounding box center [506, 83] width 16 height 16
radio input "true"
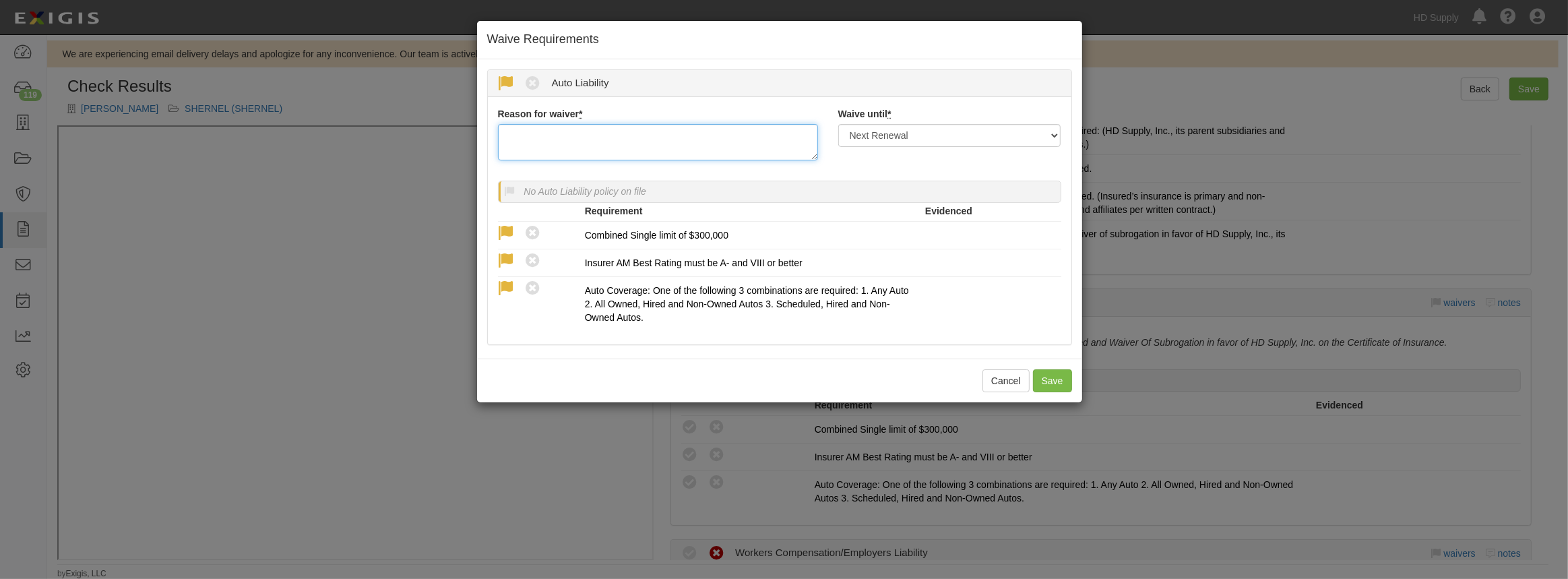
drag, startPoint x: 565, startPoint y: 155, endPoint x: 562, endPoint y: 144, distance: 11.4
click at [565, 148] on textarea "Reason for waiver *" at bounding box center [658, 142] width 320 height 37
type textarea "waived per client."
click at [1055, 372] on button "Save" at bounding box center [1052, 381] width 39 height 23
radio input "true"
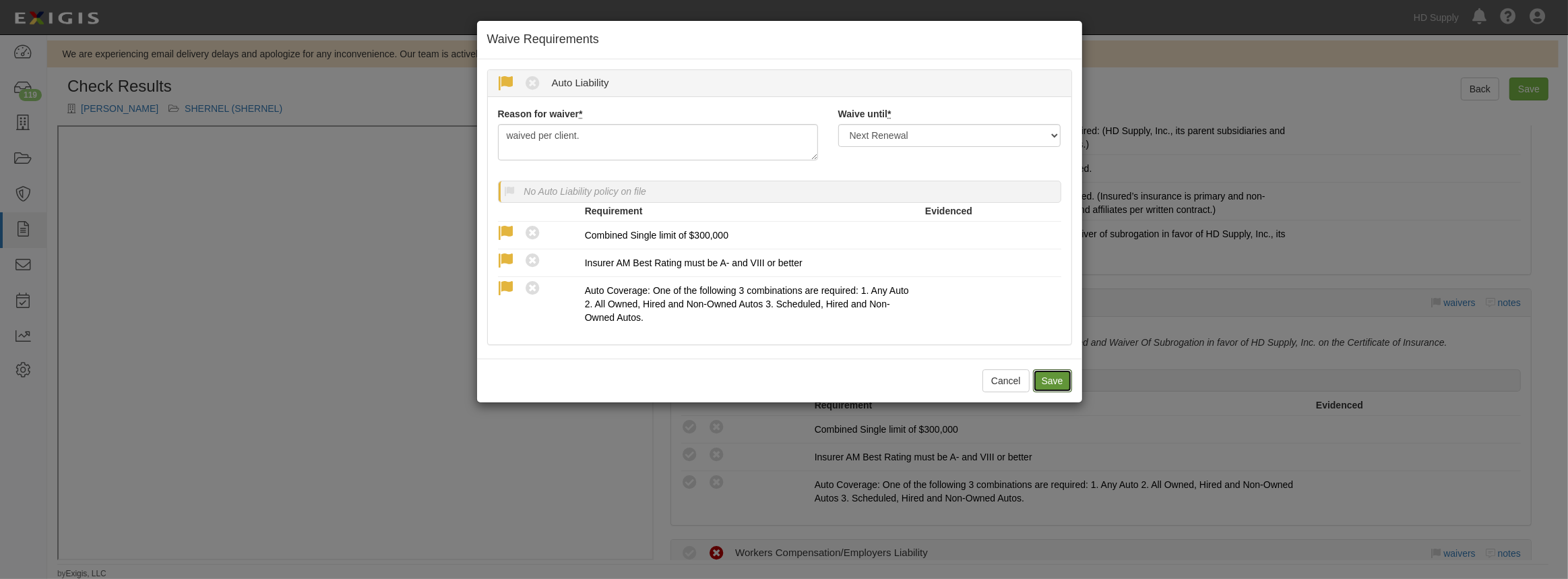
radio input "true"
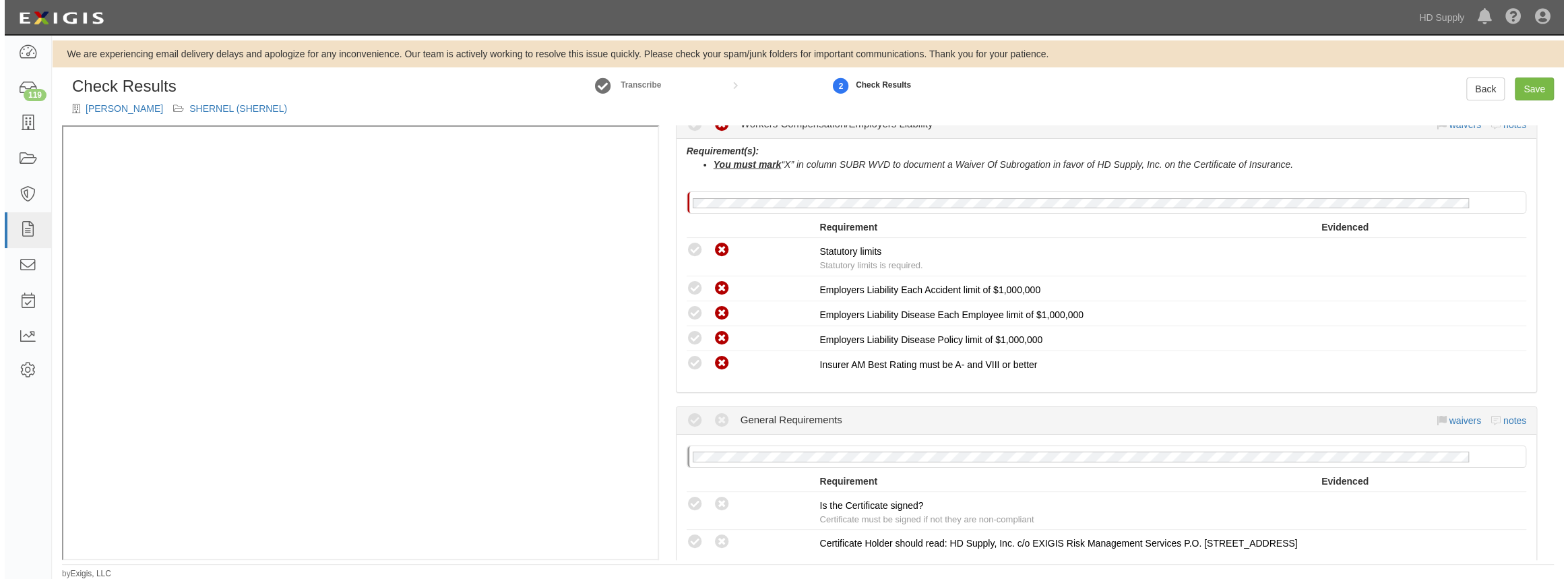
scroll to position [857, 0]
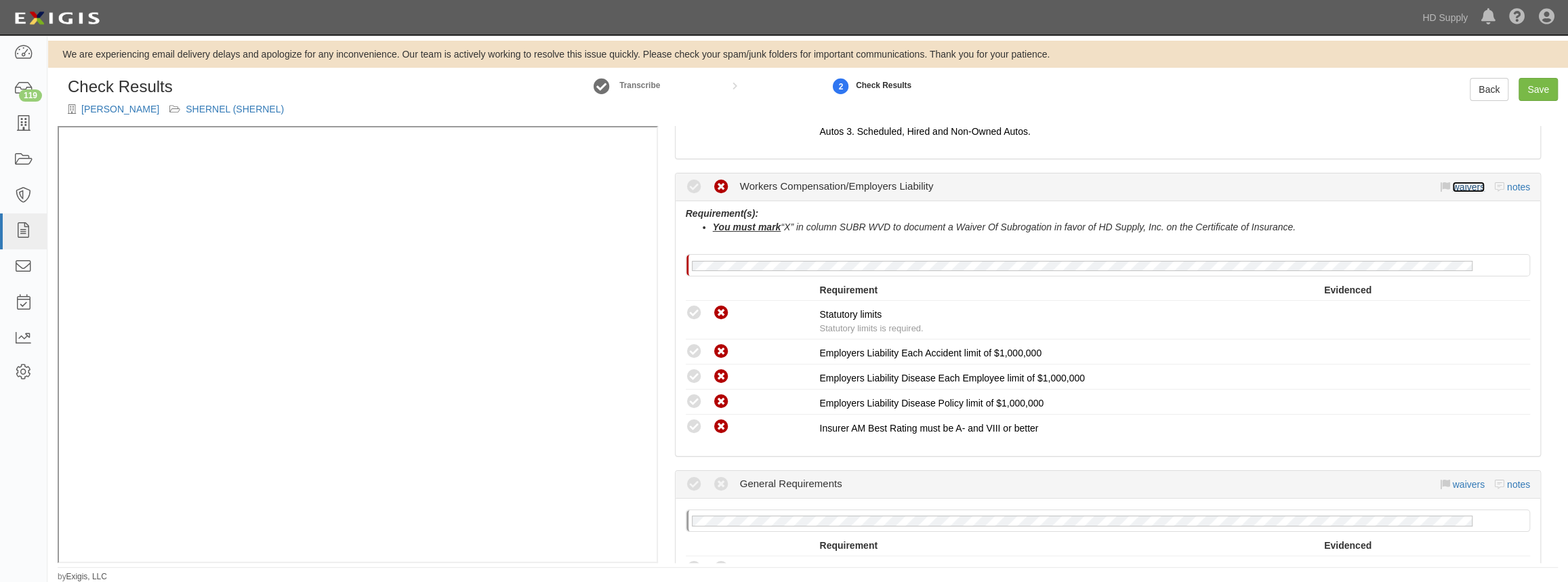
click at [1458, 182] on link "waivers" at bounding box center [1468, 187] width 32 height 11
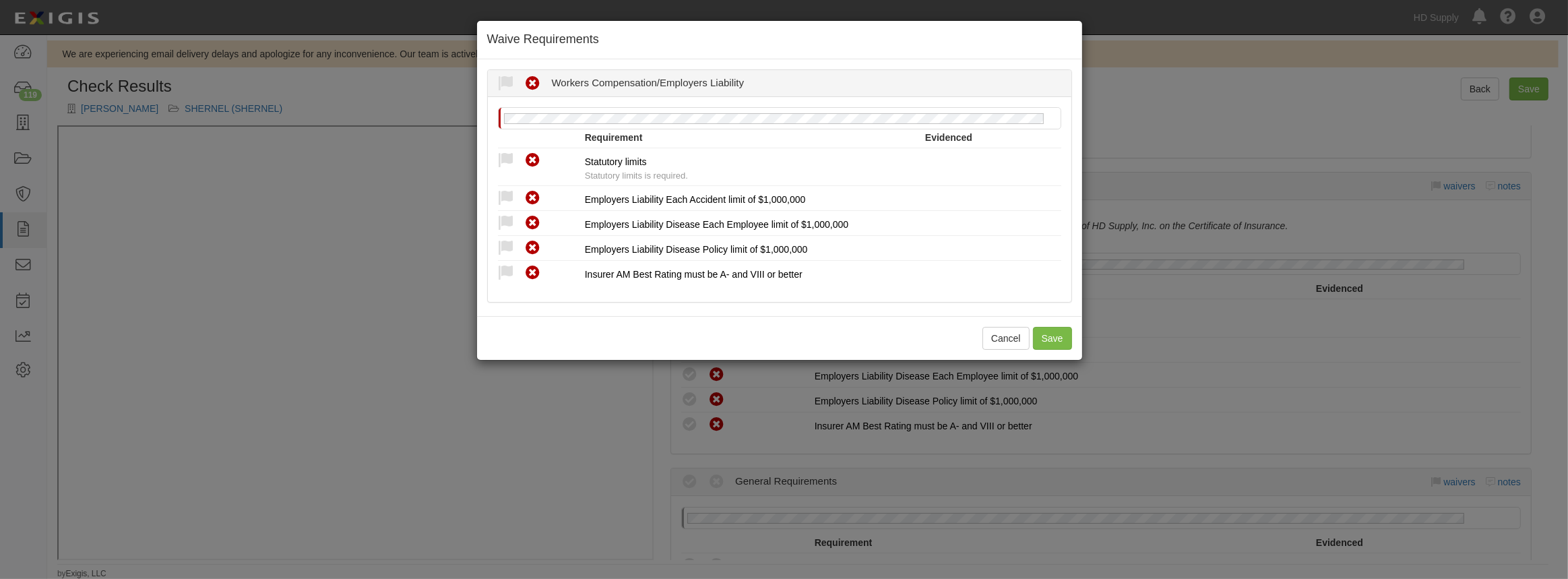
click at [501, 158] on icon at bounding box center [506, 160] width 16 height 16
radio input "true"
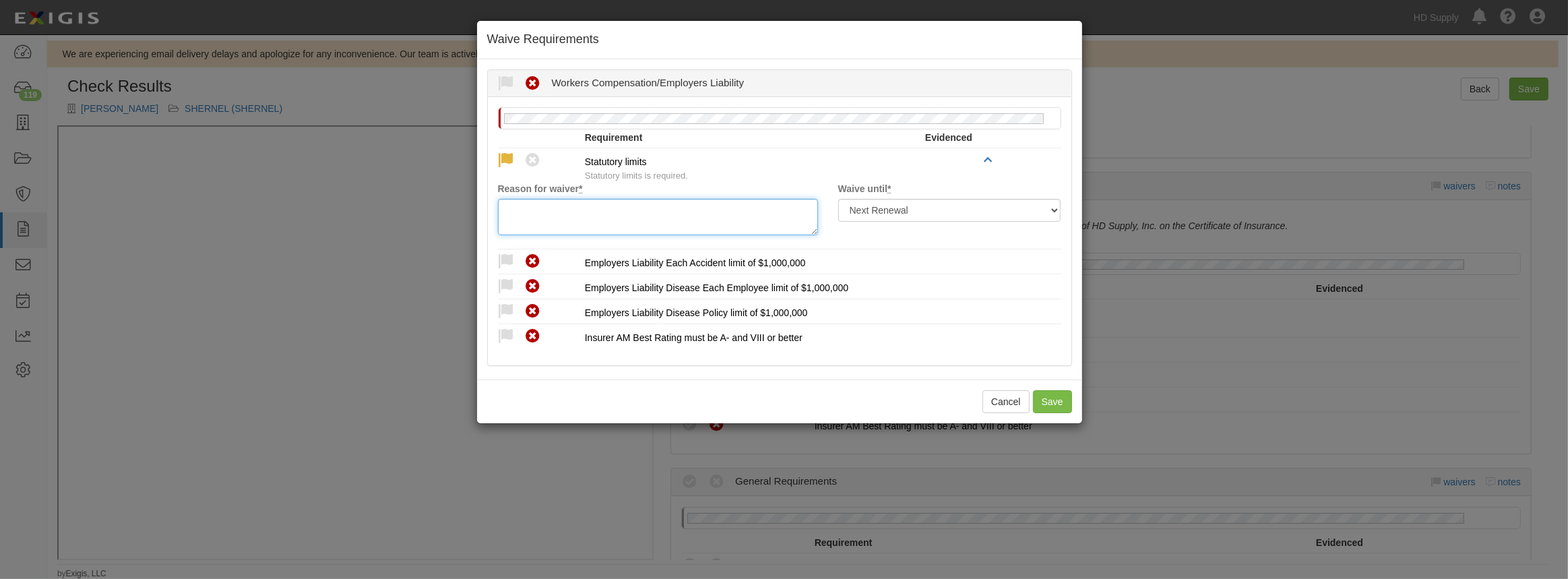
drag, startPoint x: 572, startPoint y: 217, endPoint x: 576, endPoint y: 209, distance: 8.9
click at [571, 216] on textarea "Reason for waiver *" at bounding box center [658, 217] width 320 height 37
drag, startPoint x: 592, startPoint y: 202, endPoint x: 487, endPoint y: 205, distance: 105.0
click at [488, 205] on div "Reason for waiver * waived per client" at bounding box center [658, 208] width 340 height 53
click at [581, 204] on textarea "waived per client" at bounding box center [658, 217] width 320 height 37
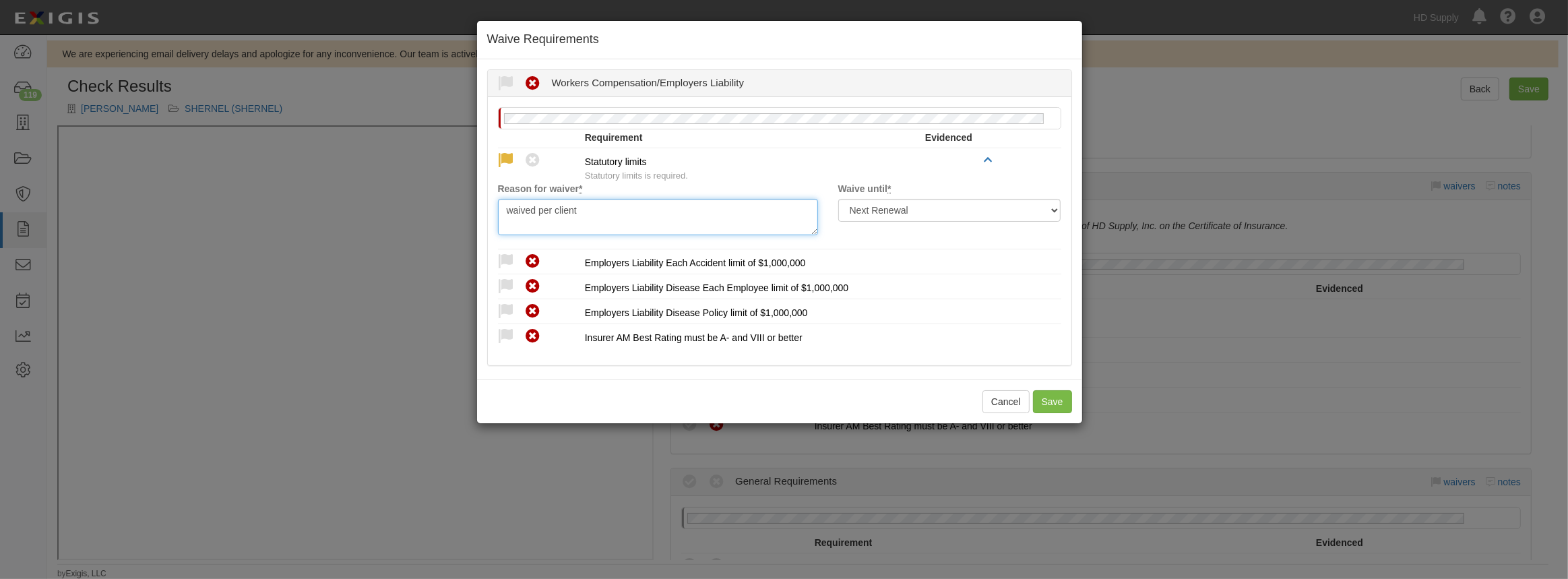
click at [581, 206] on textarea "waived per client" at bounding box center [658, 217] width 320 height 37
click at [566, 214] on textarea "waived per client" at bounding box center [658, 217] width 320 height 37
click at [573, 211] on textarea "waived per client" at bounding box center [658, 217] width 320 height 37
click at [577, 208] on textarea "waived per client" at bounding box center [658, 217] width 320 height 37
drag, startPoint x: 620, startPoint y: 206, endPoint x: 495, endPoint y: 207, distance: 125.0
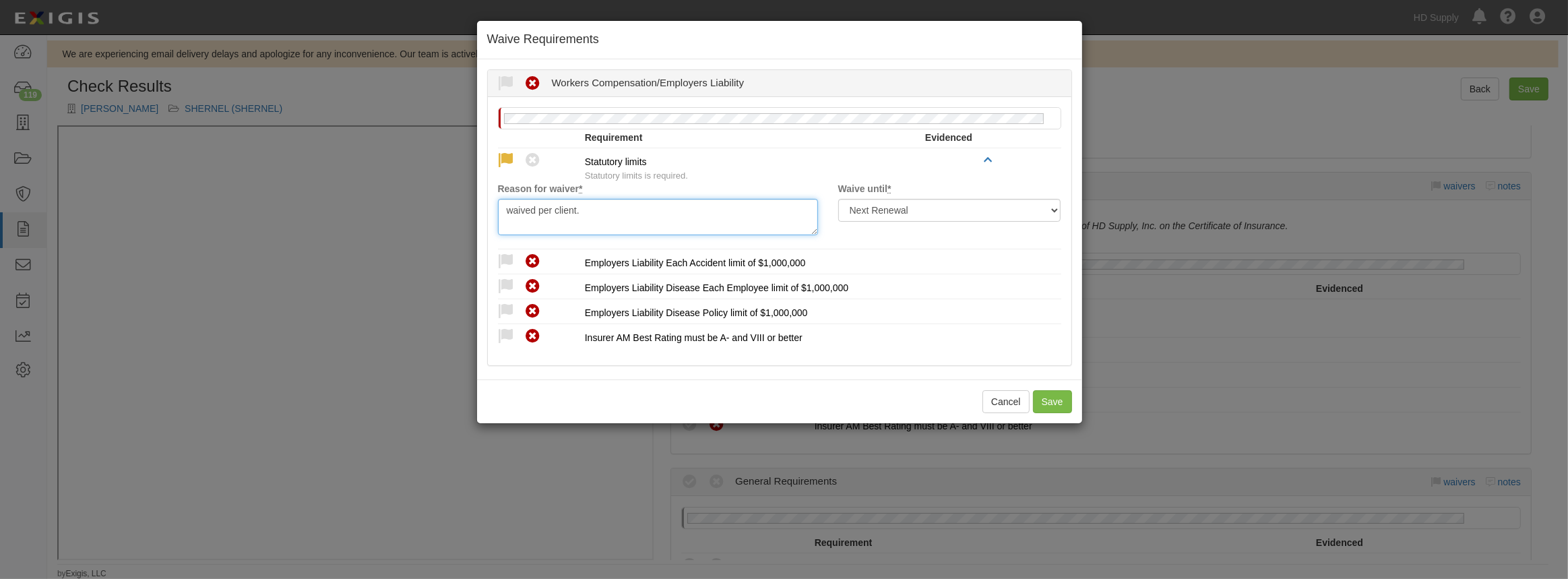
click at [494, 206] on div "Reason for waiver * waived per client." at bounding box center [658, 208] width 340 height 53
type textarea "waived per client."
click at [499, 260] on icon at bounding box center [506, 261] width 16 height 16
radio input "true"
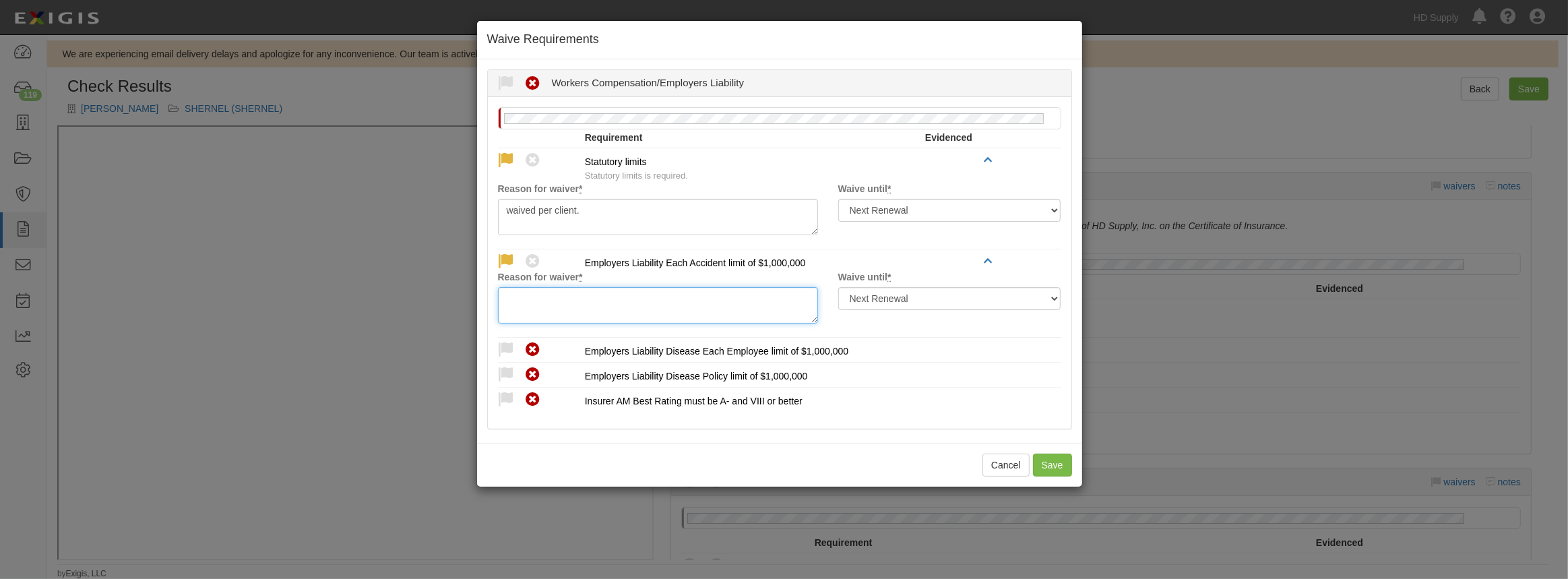
click at [526, 296] on textarea "Reason for waiver *" at bounding box center [658, 305] width 320 height 37
paste textarea "waived per client."
type textarea "waived per client."
click at [501, 344] on icon at bounding box center [506, 350] width 16 height 16
radio input "true"
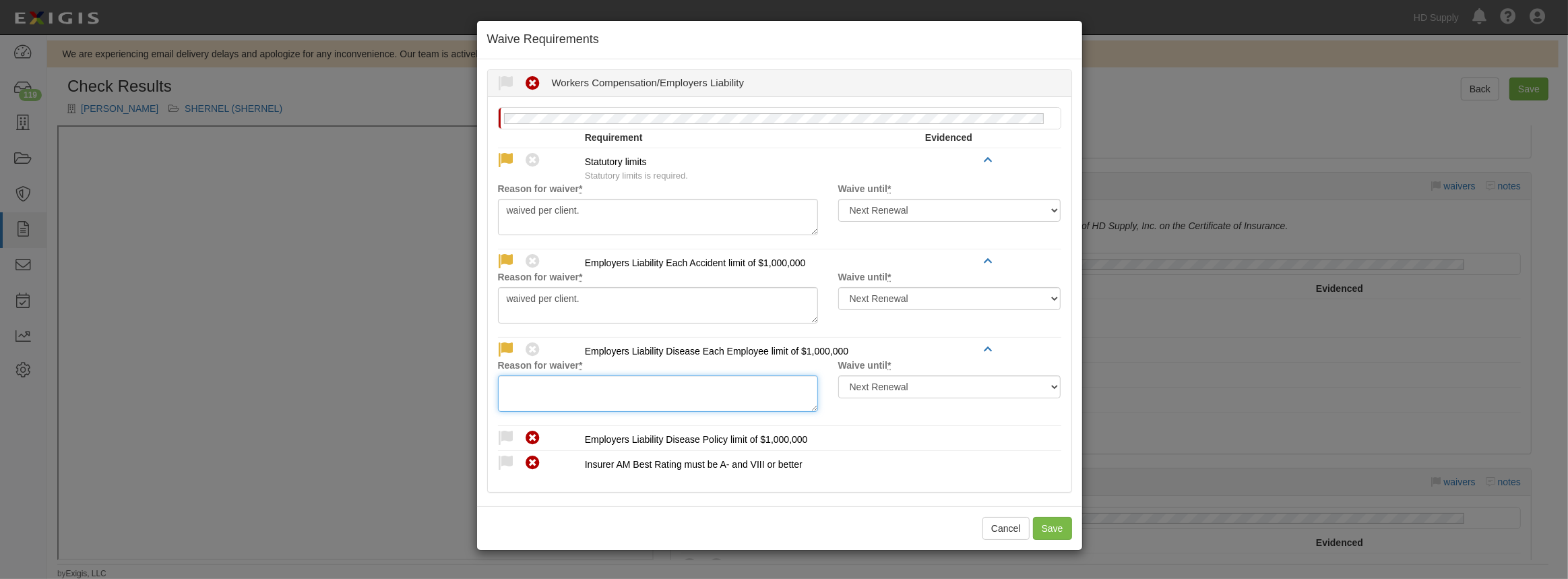
click at [523, 391] on textarea "Reason for waiver *" at bounding box center [658, 394] width 320 height 37
paste textarea "waived per client."
type textarea "waived per client."
click at [507, 435] on icon at bounding box center [506, 438] width 16 height 16
radio input "true"
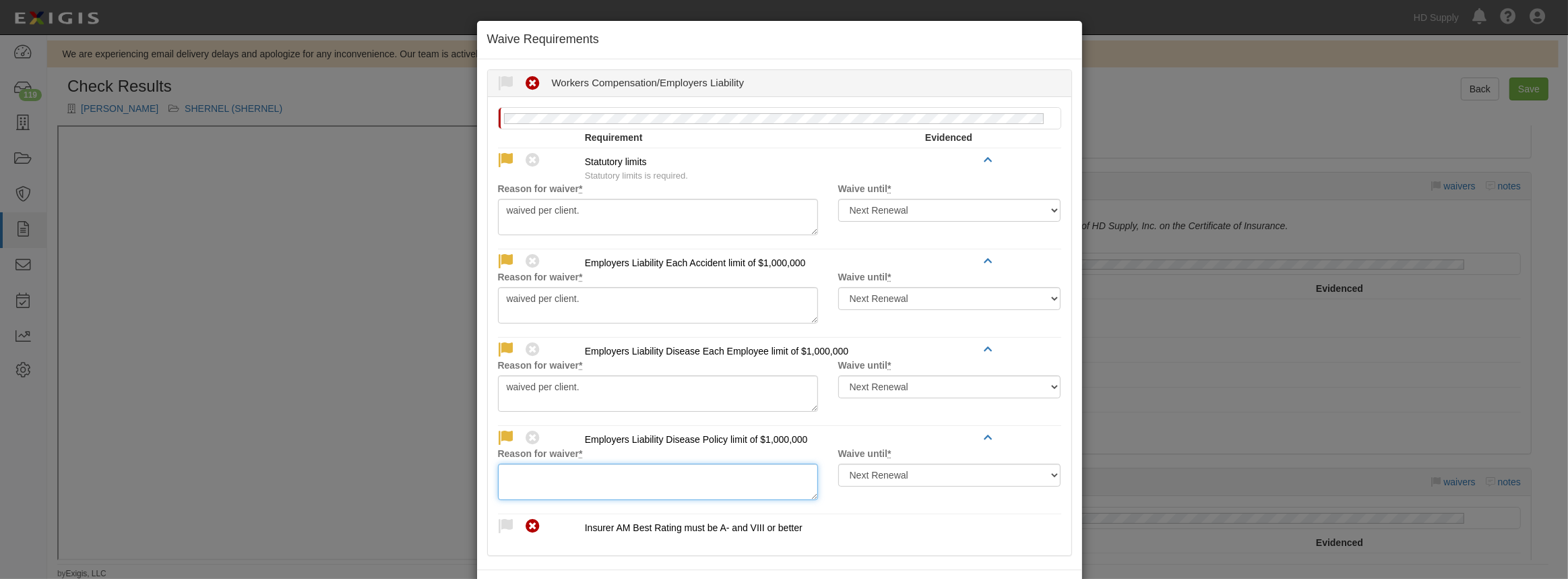
click at [543, 465] on textarea "Reason for waiver *" at bounding box center [658, 482] width 320 height 37
paste textarea "waived per client."
type textarea "waived per client."
click at [499, 524] on icon at bounding box center [506, 526] width 16 height 16
radio input "true"
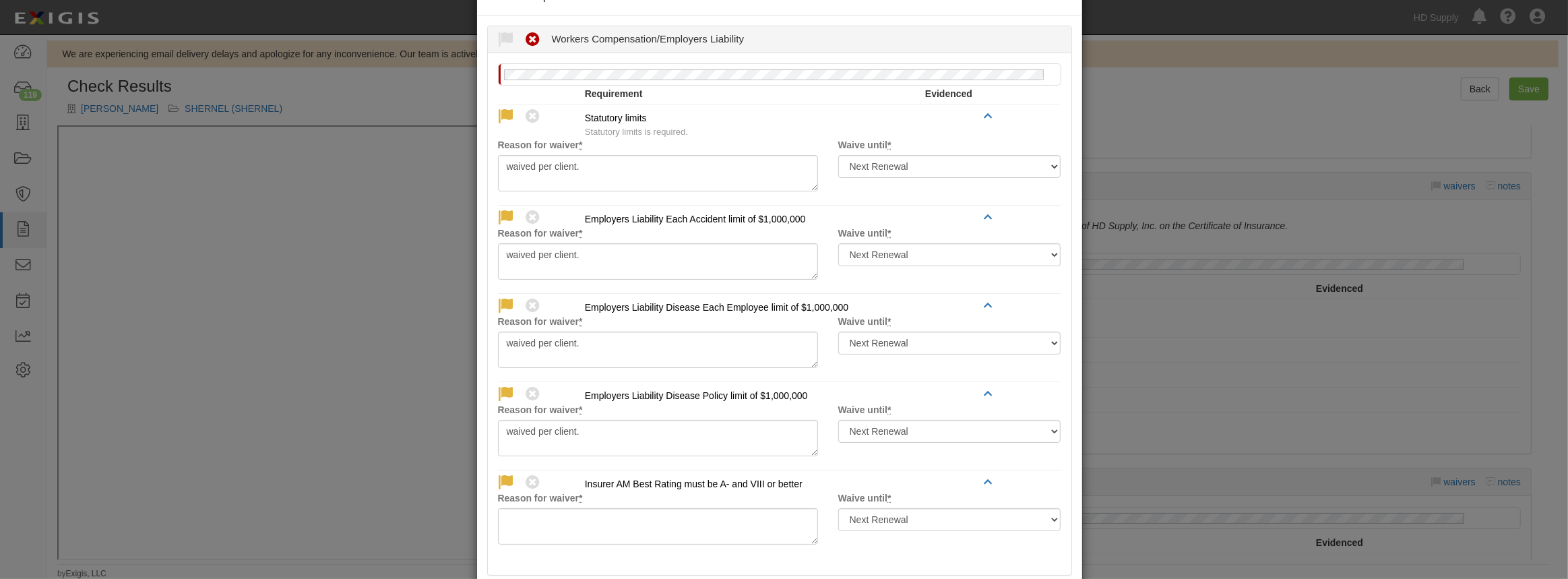
scroll to position [115, 0]
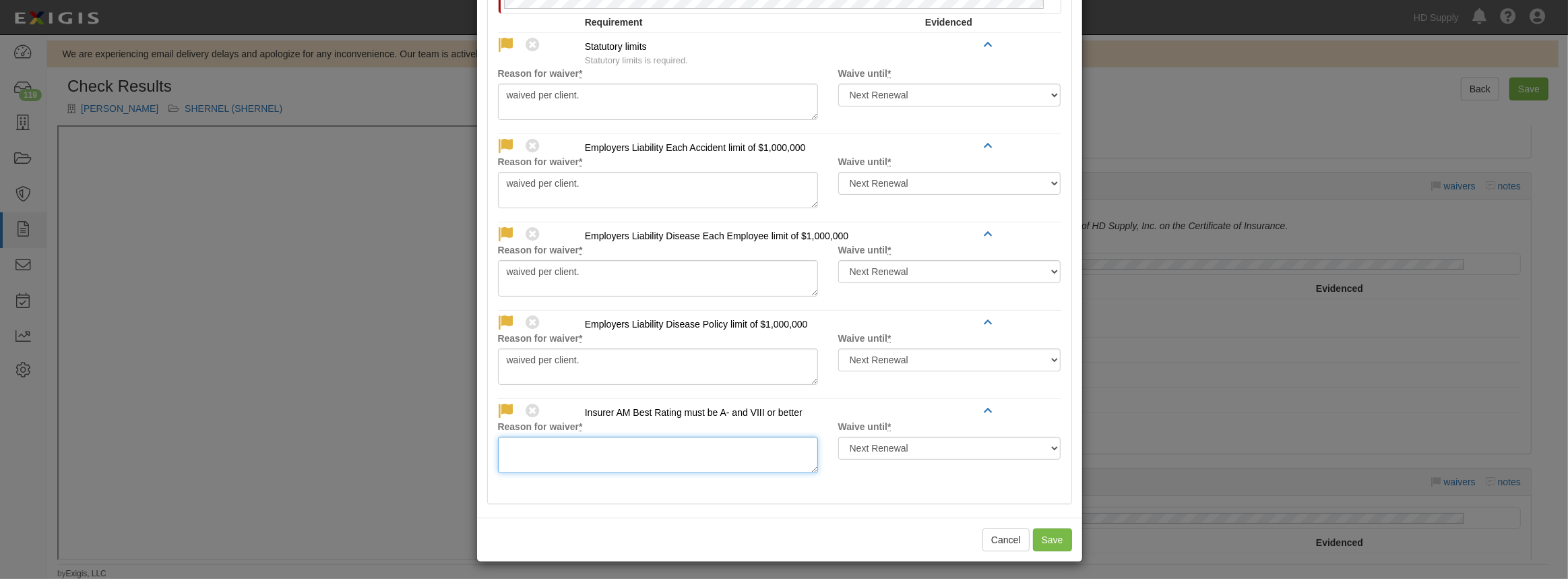
click at [532, 464] on textarea "Reason for waiver *" at bounding box center [658, 455] width 320 height 37
paste textarea "waived per client."
type textarea "waived per client."
click at [1045, 532] on button "Save" at bounding box center [1052, 540] width 39 height 23
radio input "true"
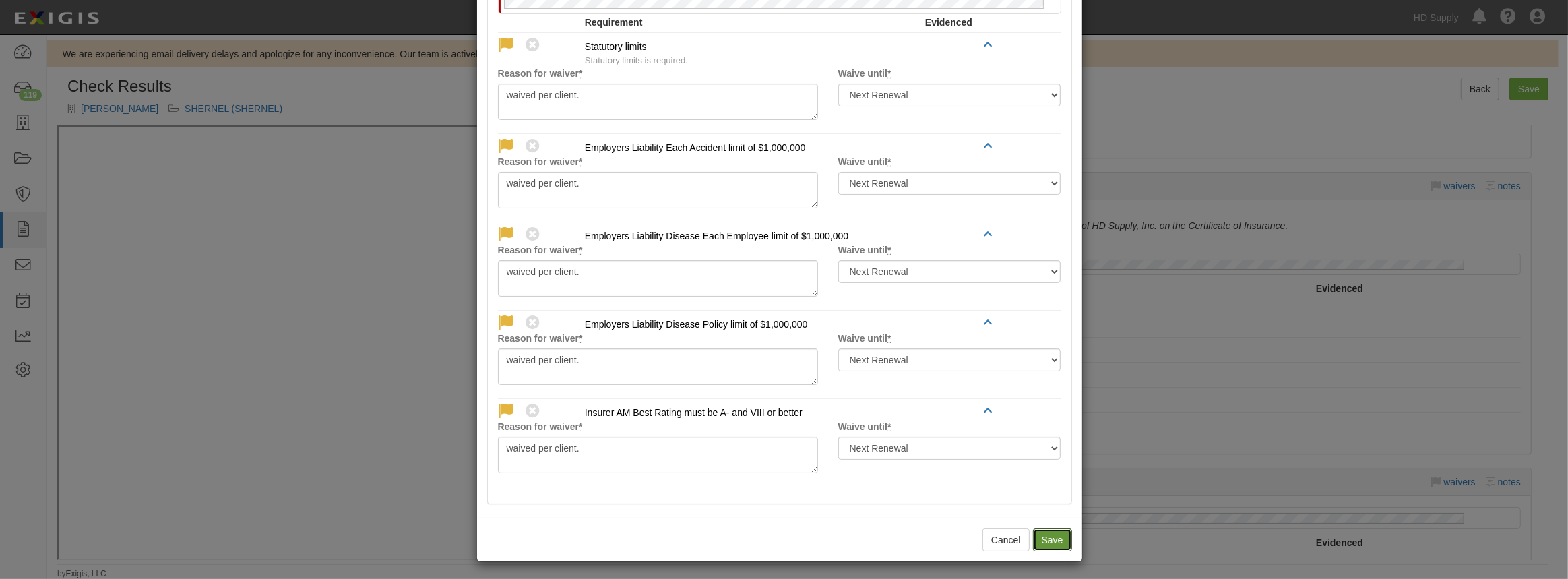
radio input "true"
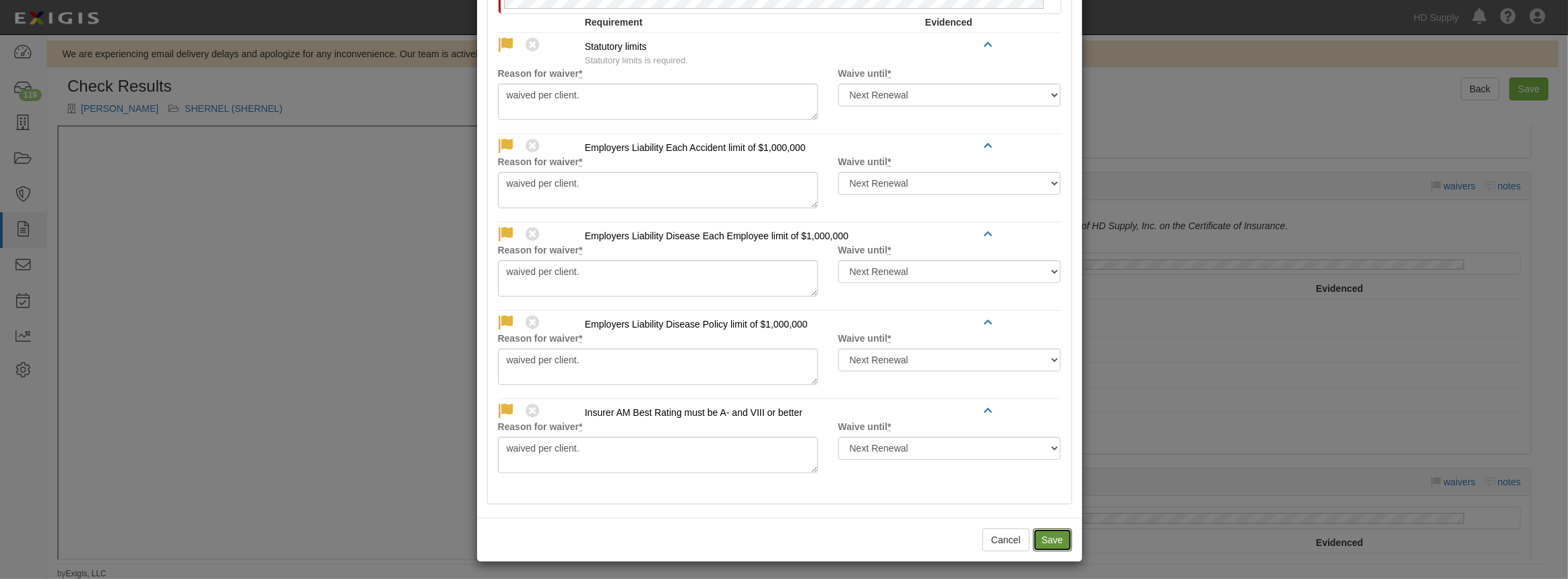
radio input "true"
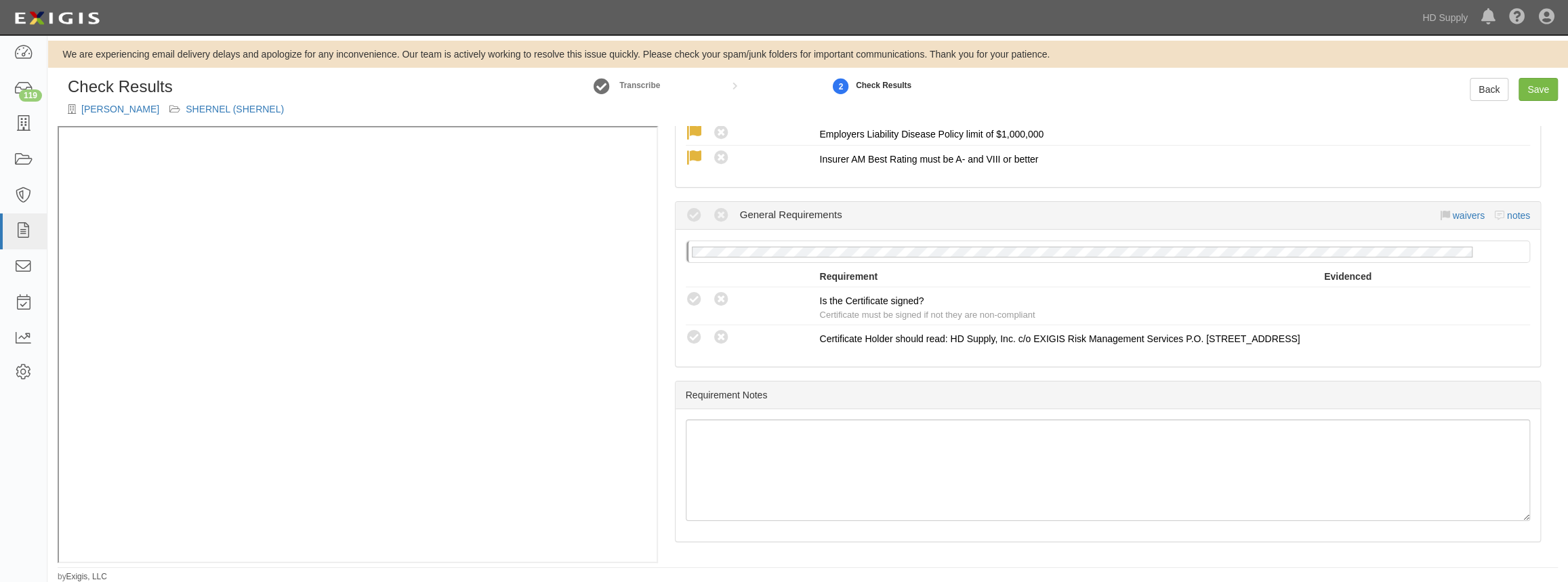
scroll to position [1138, 0]
click at [699, 291] on icon at bounding box center [694, 299] width 17 height 17
radio input "true"
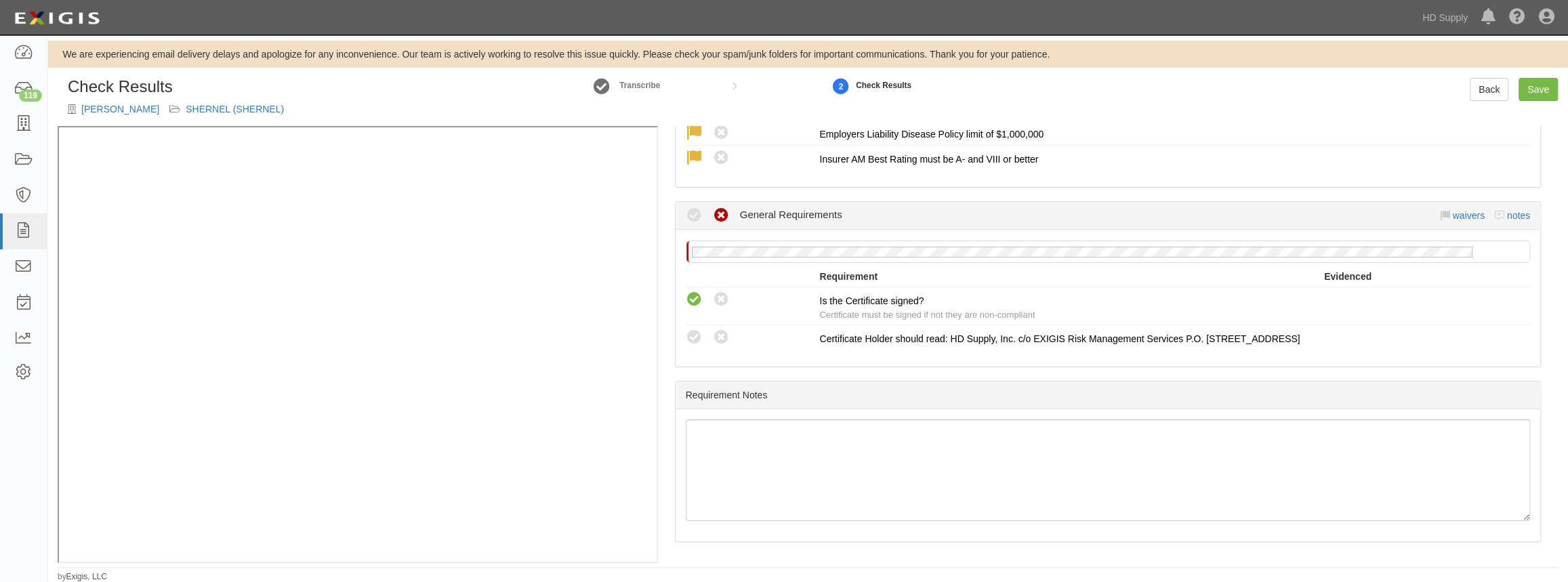
click at [699, 329] on icon at bounding box center [694, 337] width 17 height 17
radio input "true"
click at [831, 375] on div "Manage Policies (WC) Certificate; 8/22/2025; Elias Hernandez_WC Coverage_2025 (…" at bounding box center [1108, 344] width 900 height 436
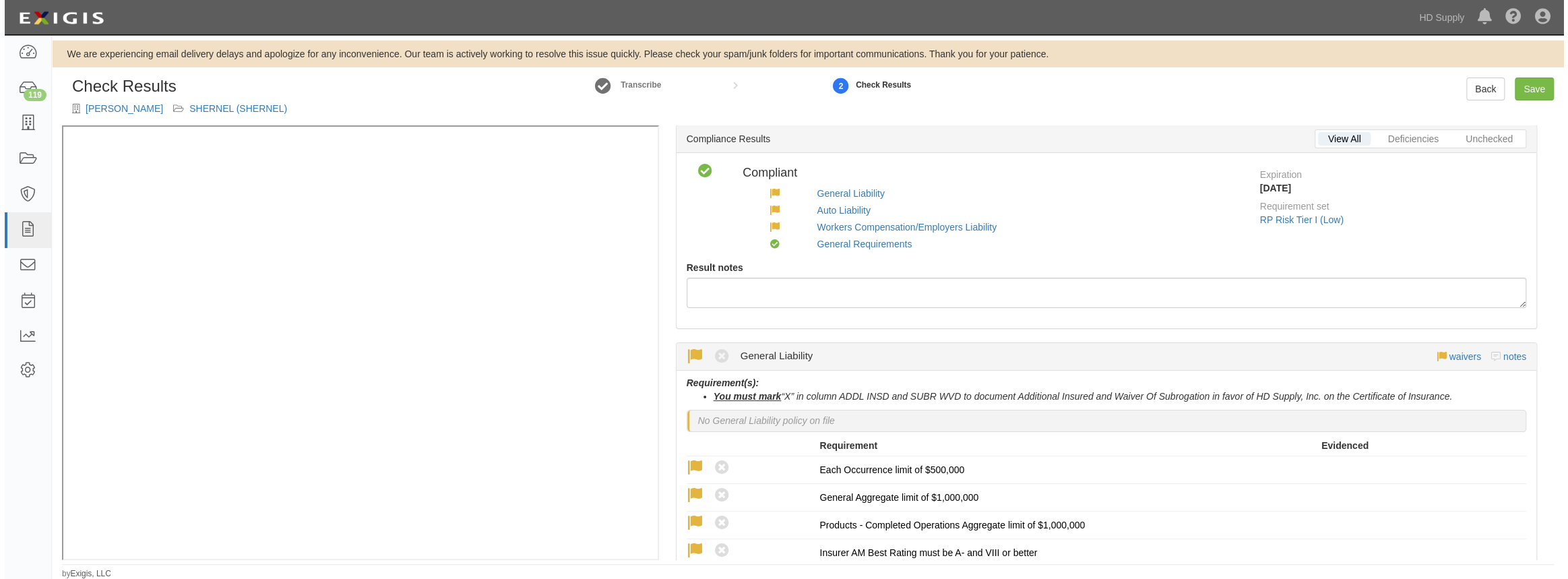
scroll to position [28, 0]
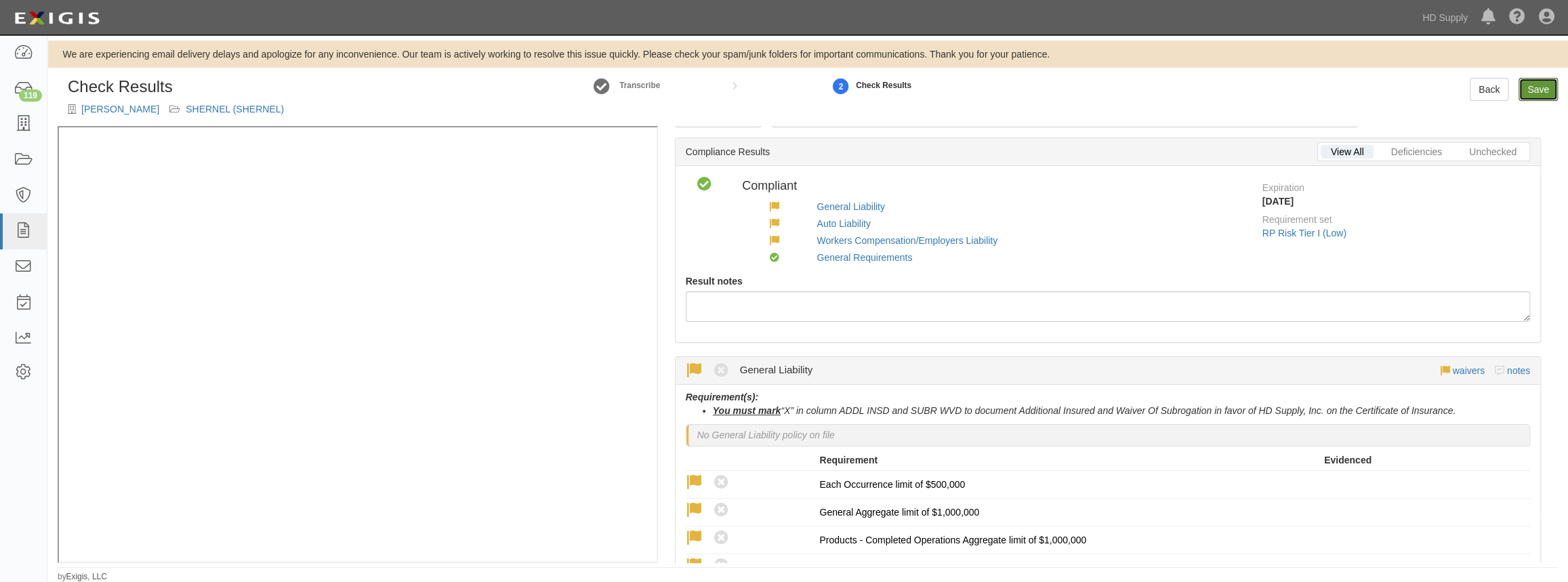
click at [1533, 85] on link "Save" at bounding box center [1538, 89] width 39 height 23
radio input "true"
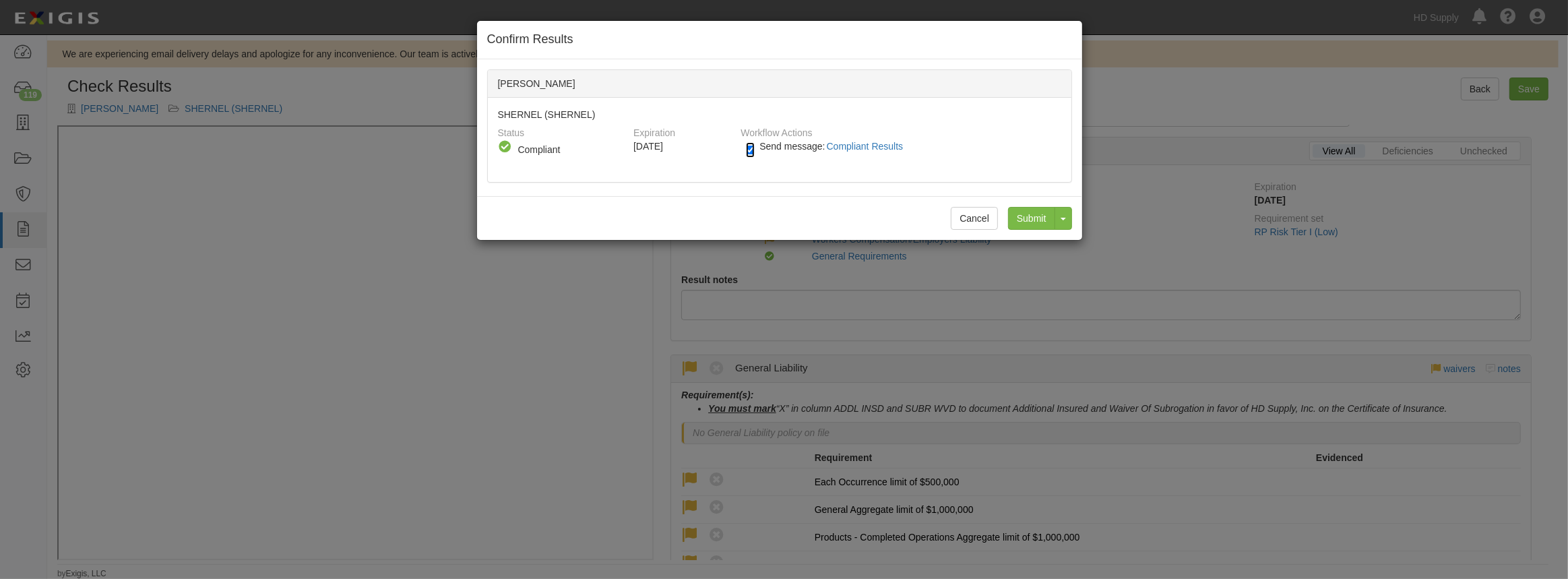
click at [754, 148] on input "Send message: Compliant Results" at bounding box center [750, 150] width 9 height 15
checkbox input "false"
click at [776, 171] on div "SHERNEL (SHERNEL) Status Compliant Non-Compliant No Coverage Compliant Expirati…" at bounding box center [780, 139] width 584 height 84
click at [1021, 216] on input "Submit" at bounding box center [1032, 218] width 47 height 23
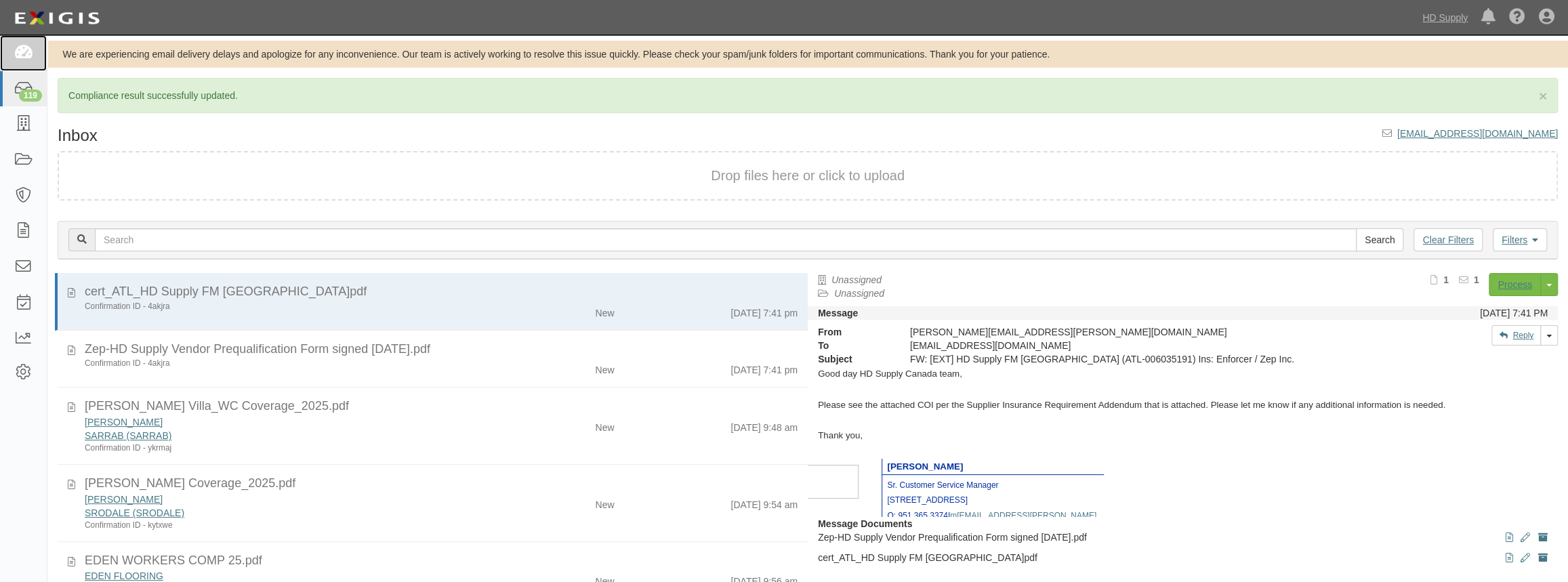
click at [17, 46] on icon at bounding box center [23, 53] width 19 height 16
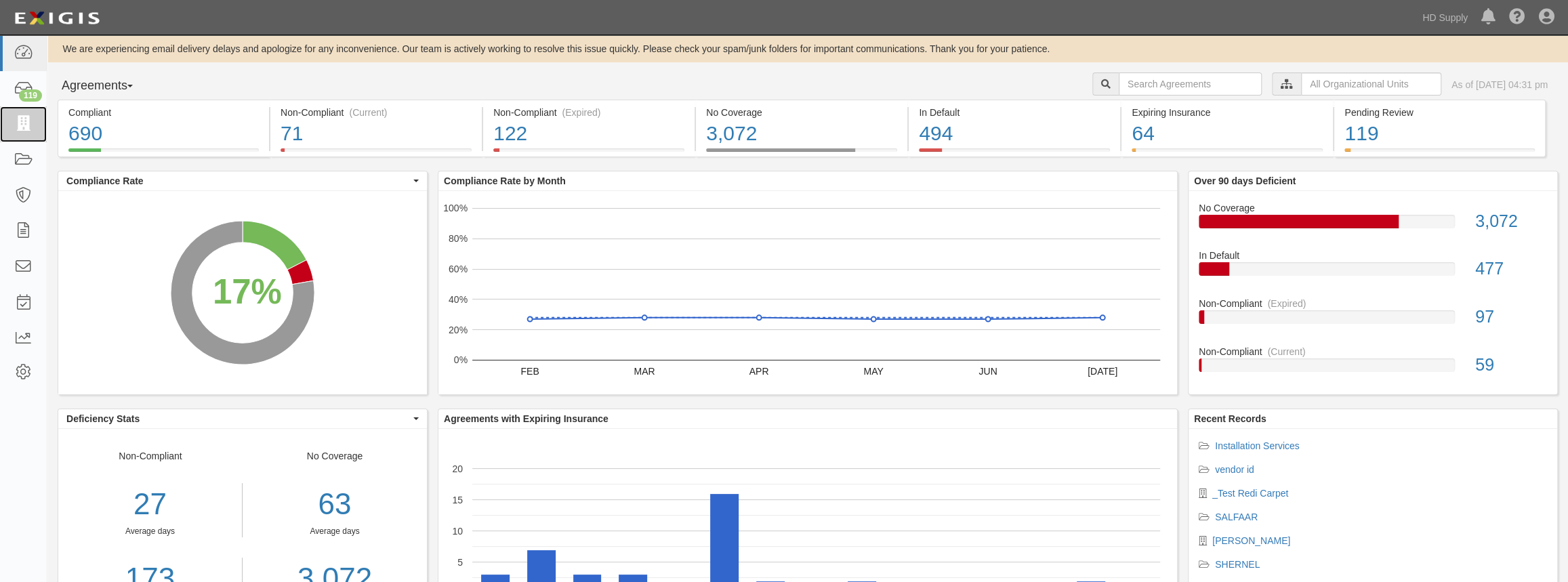
click at [26, 122] on icon at bounding box center [23, 124] width 19 height 16
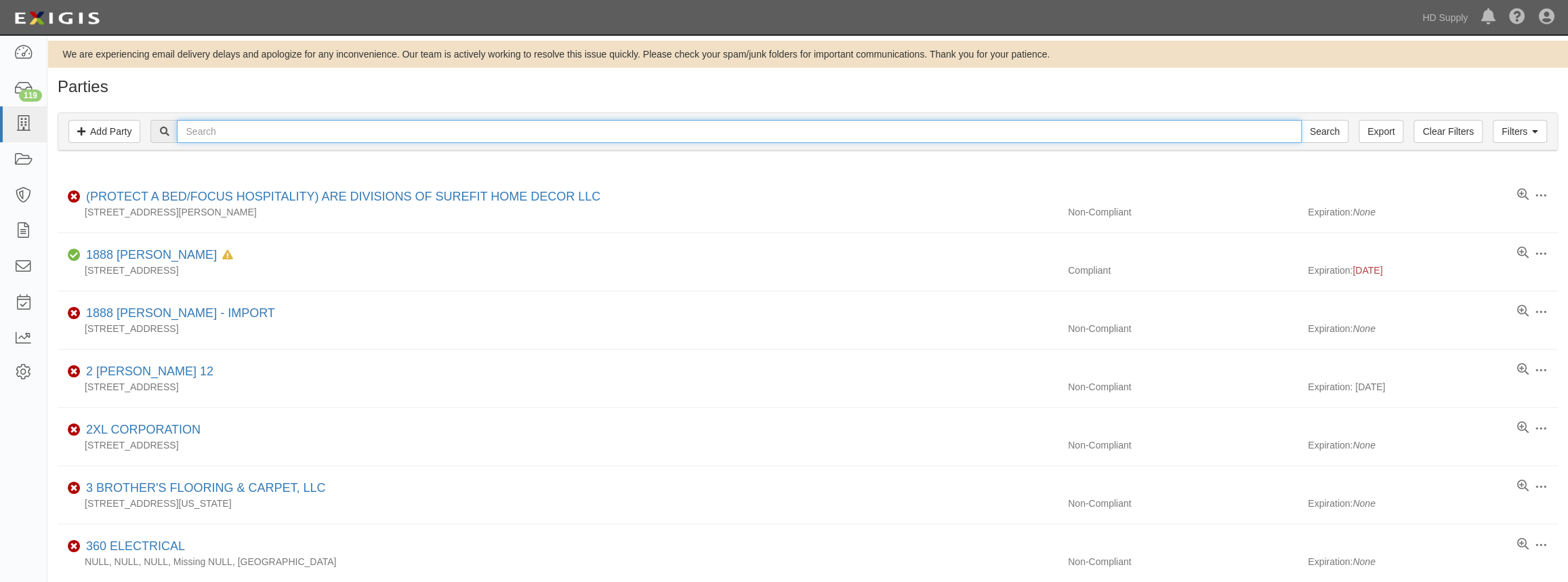
drag, startPoint x: 248, startPoint y: 131, endPoint x: 257, endPoint y: 122, distance: 12.7
click at [248, 130] on input "text" at bounding box center [738, 131] width 1124 height 23
type input "[PERSON_NAME]"
click at [1301, 120] on input "Search" at bounding box center [1324, 131] width 48 height 23
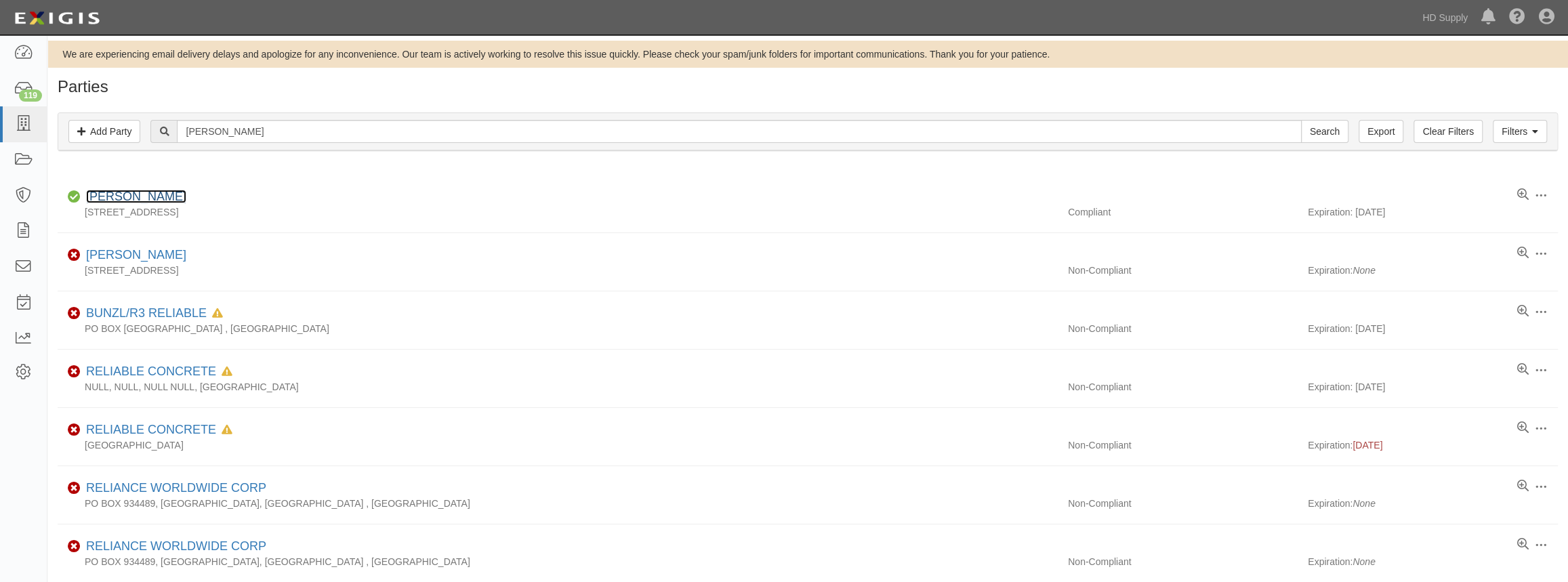
click at [115, 197] on link "[PERSON_NAME]" at bounding box center [136, 196] width 100 height 14
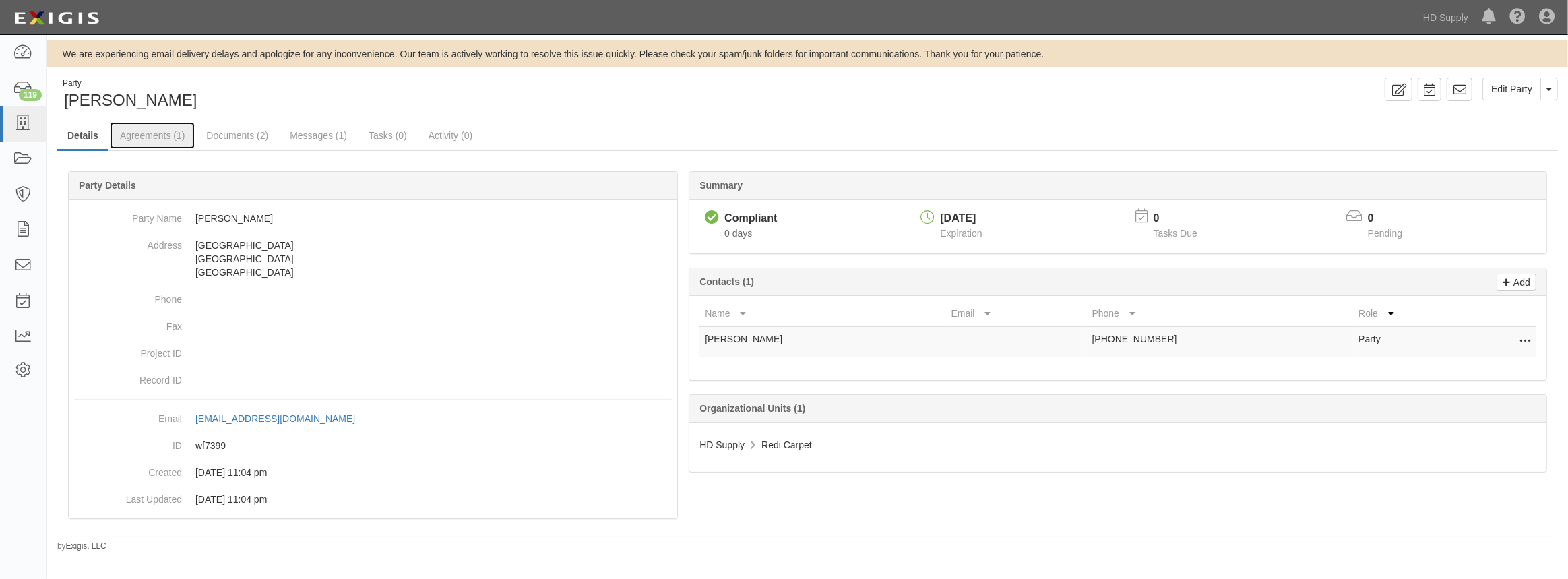
click at [150, 138] on link "Agreements (1)" at bounding box center [153, 135] width 85 height 27
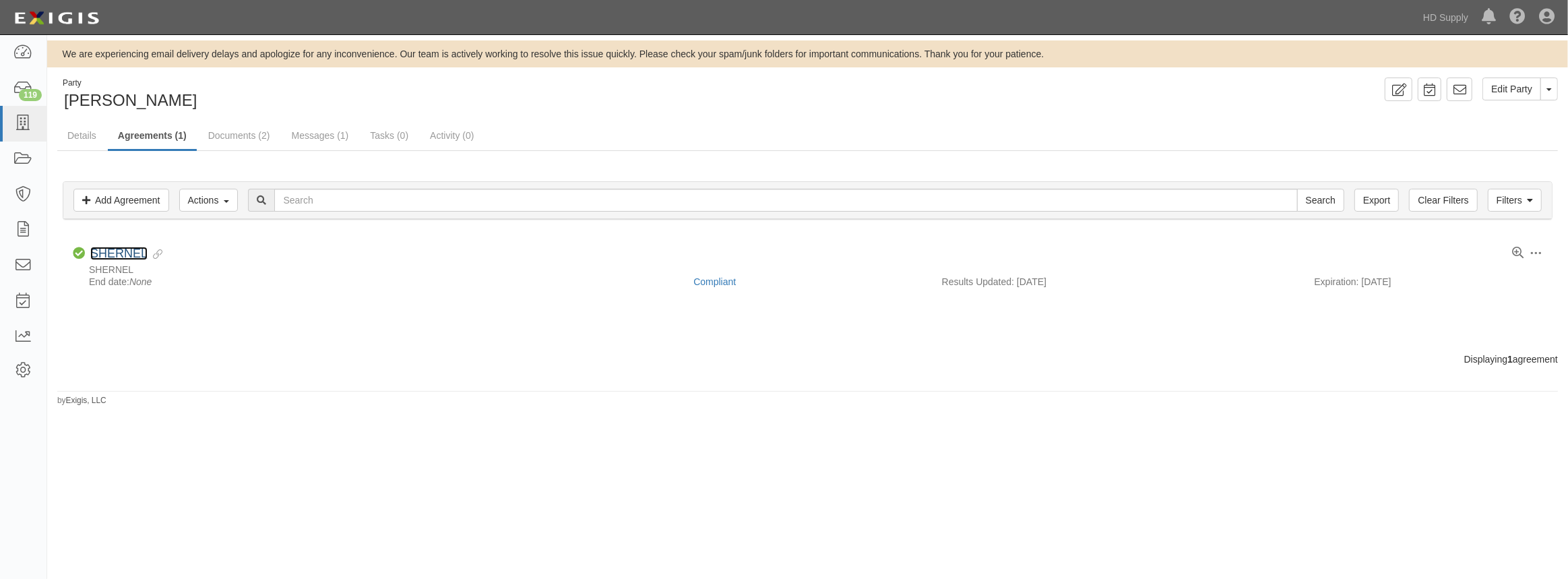
click at [120, 246] on link "SHERNEL" at bounding box center [118, 253] width 57 height 14
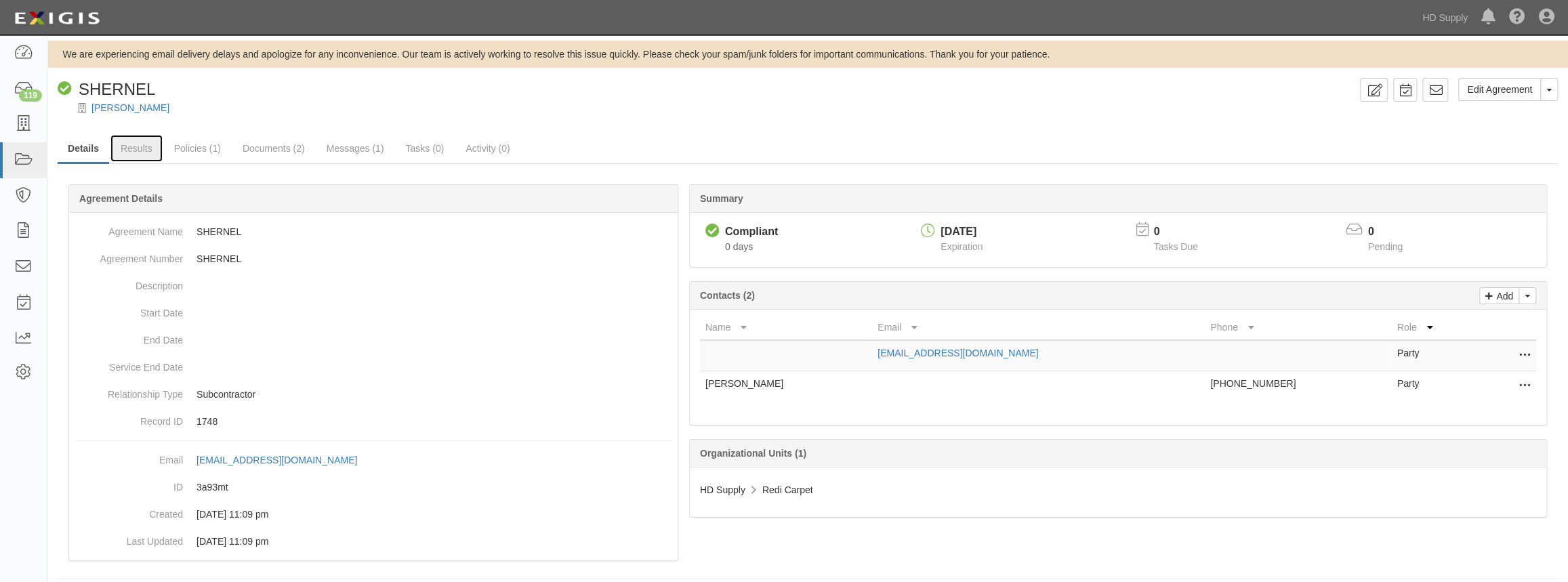
click at [138, 149] on link "Results" at bounding box center [137, 149] width 52 height 27
click at [19, 93] on div "119" at bounding box center [31, 95] width 23 height 13
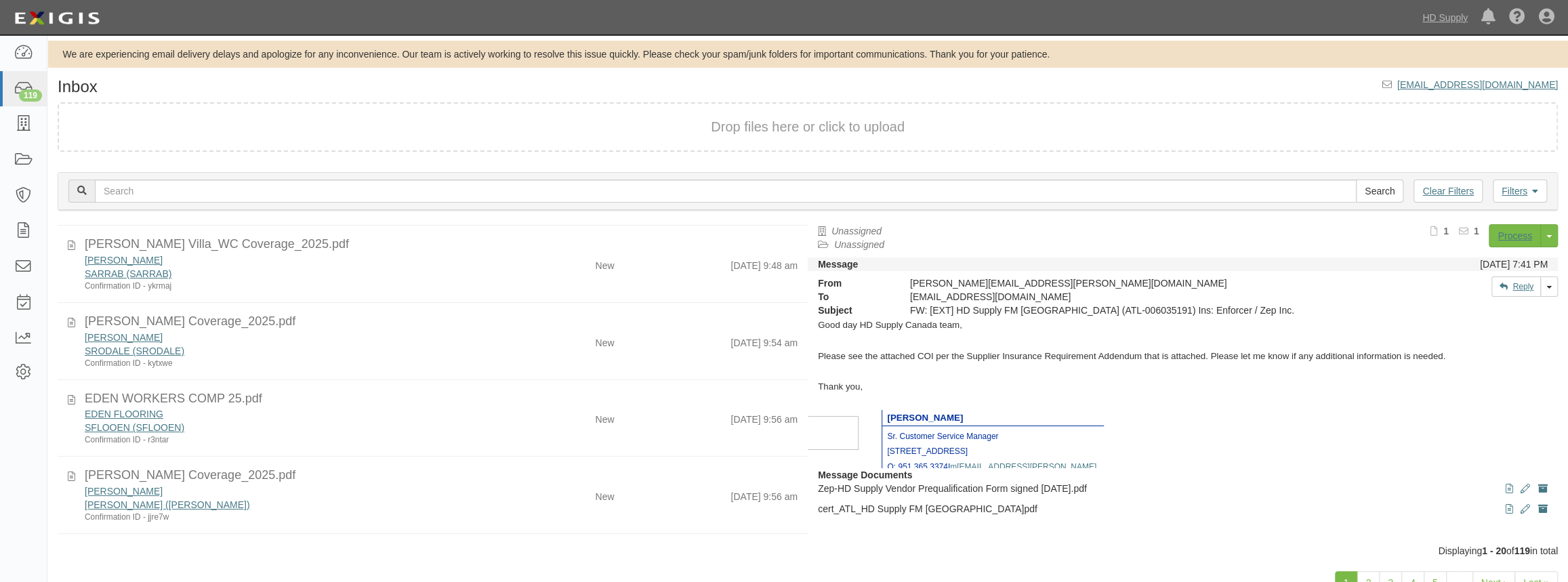
scroll to position [122, 0]
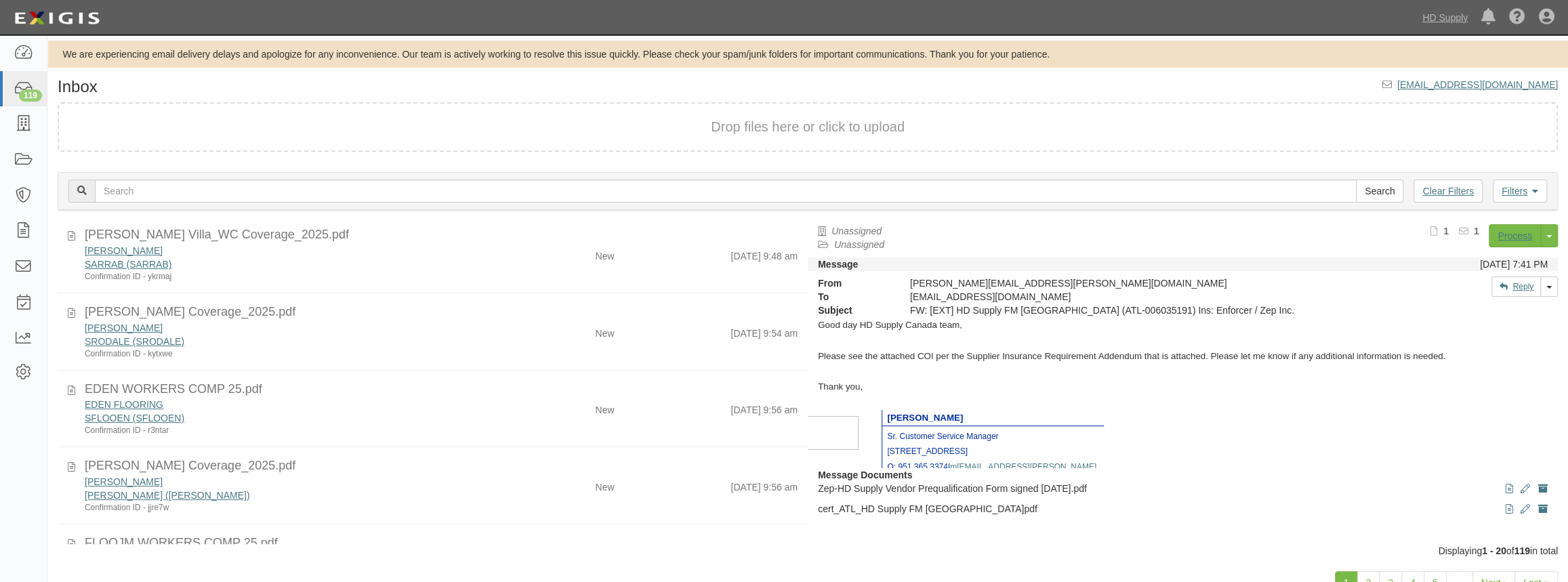
click at [334, 397] on div "EDEN FLOORING" at bounding box center [288, 404] width 407 height 14
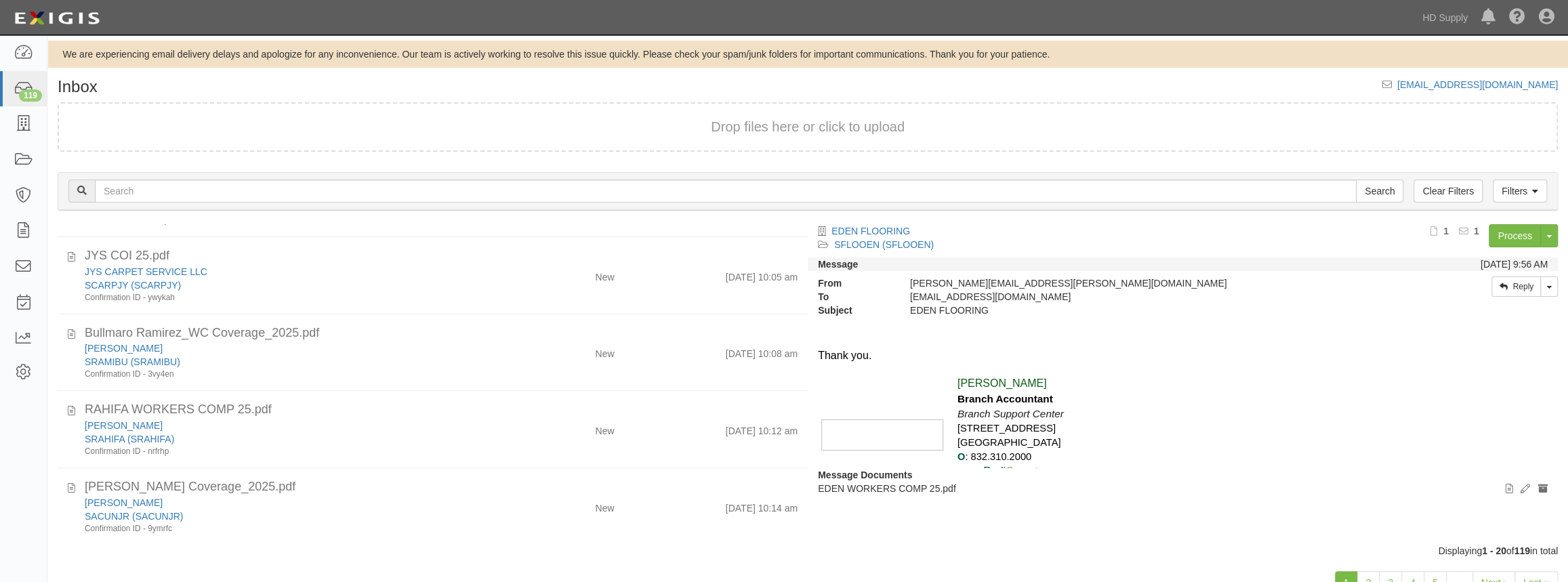
scroll to position [738, 0]
